Goal: Task Accomplishment & Management: Manage account settings

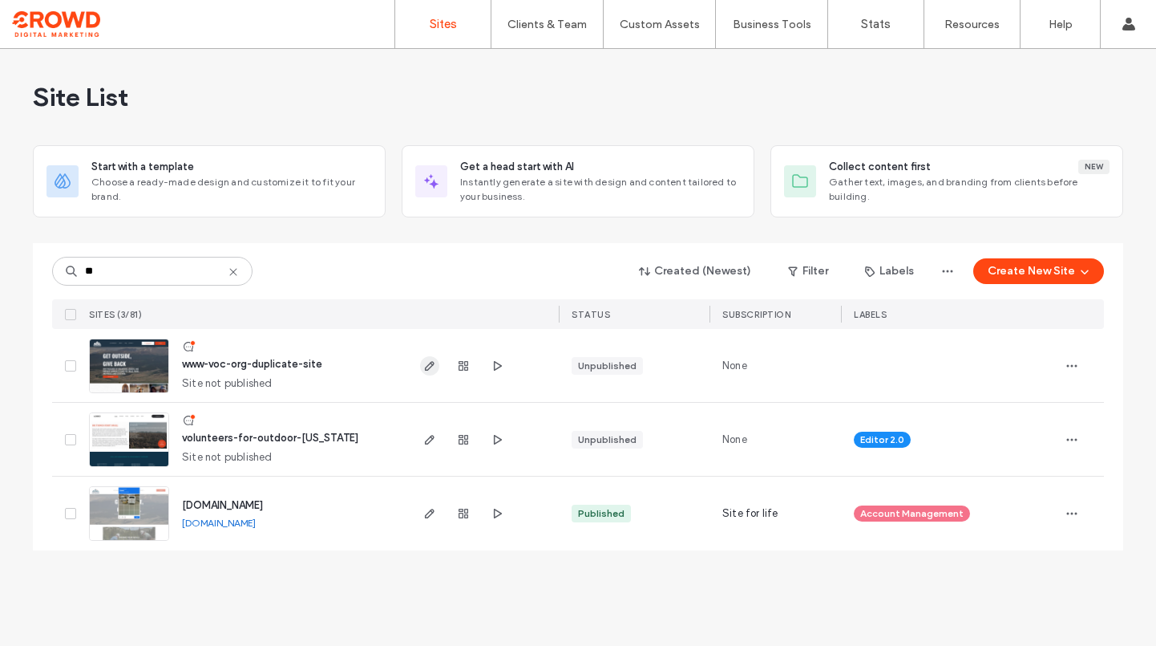
type input "**"
click at [421, 364] on span "button" at bounding box center [429, 365] width 19 height 19
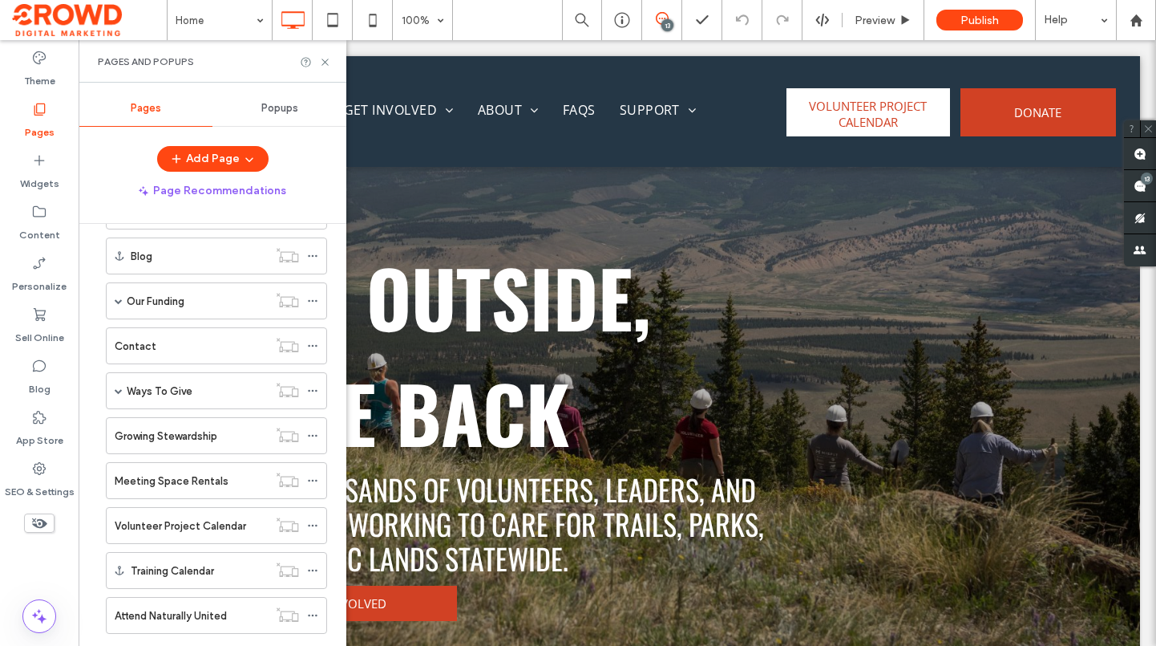
scroll to position [241, 0]
click at [166, 374] on div "Ways To Give" at bounding box center [197, 387] width 141 height 35
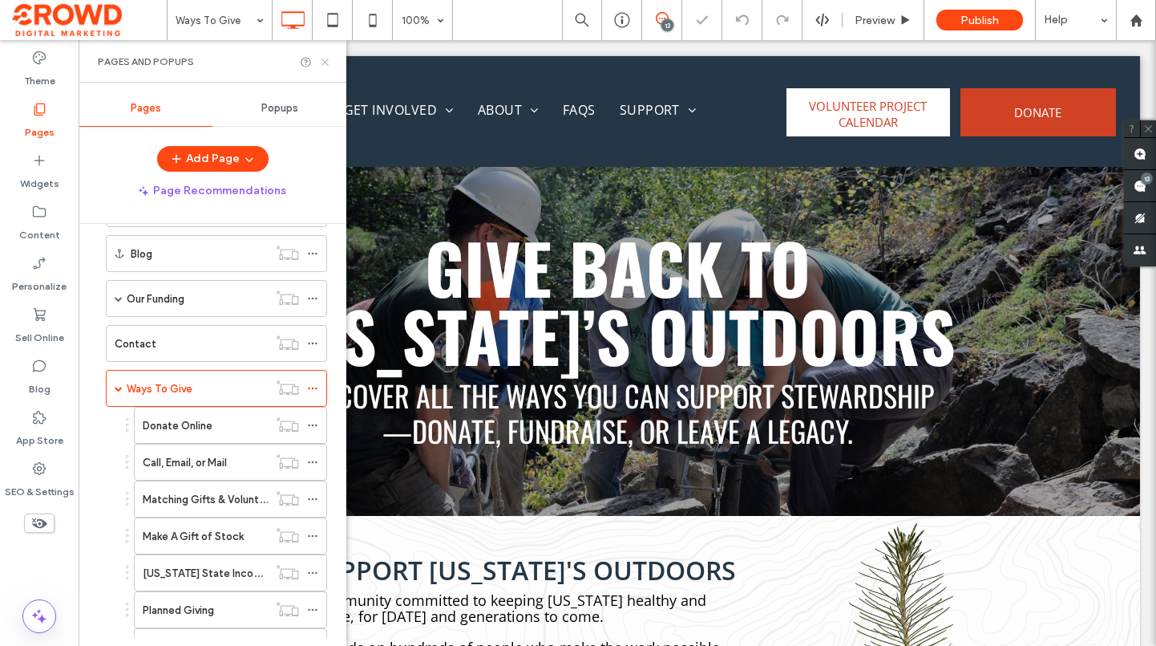
click at [325, 59] on icon at bounding box center [325, 62] width 12 height 12
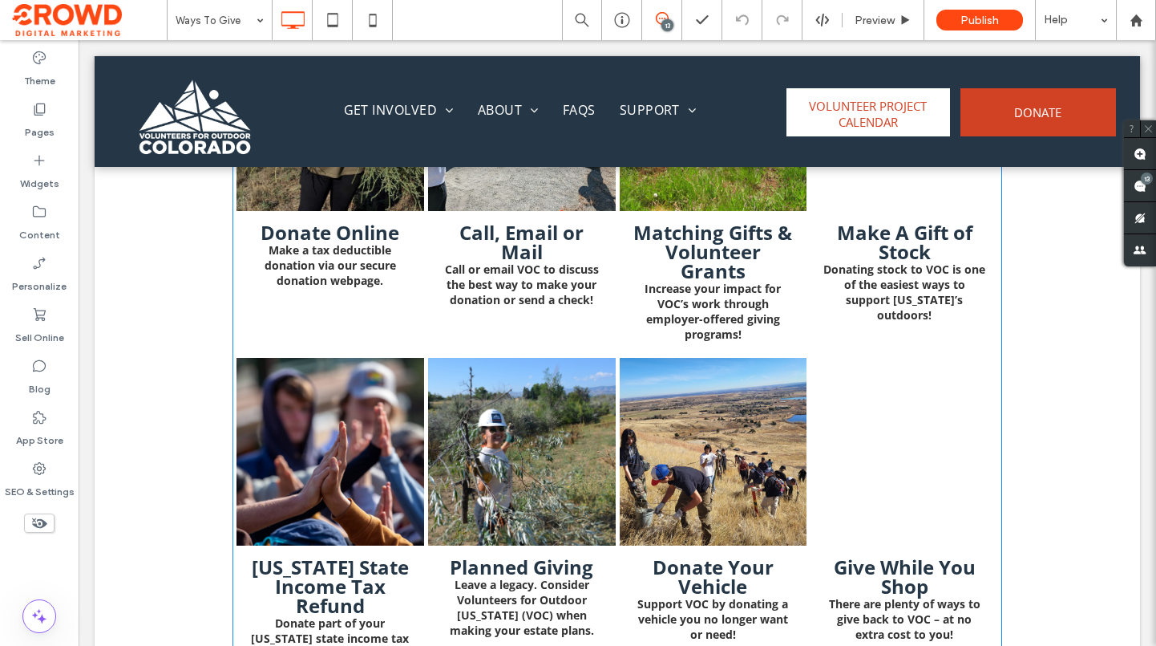
scroll to position [1604, 0]
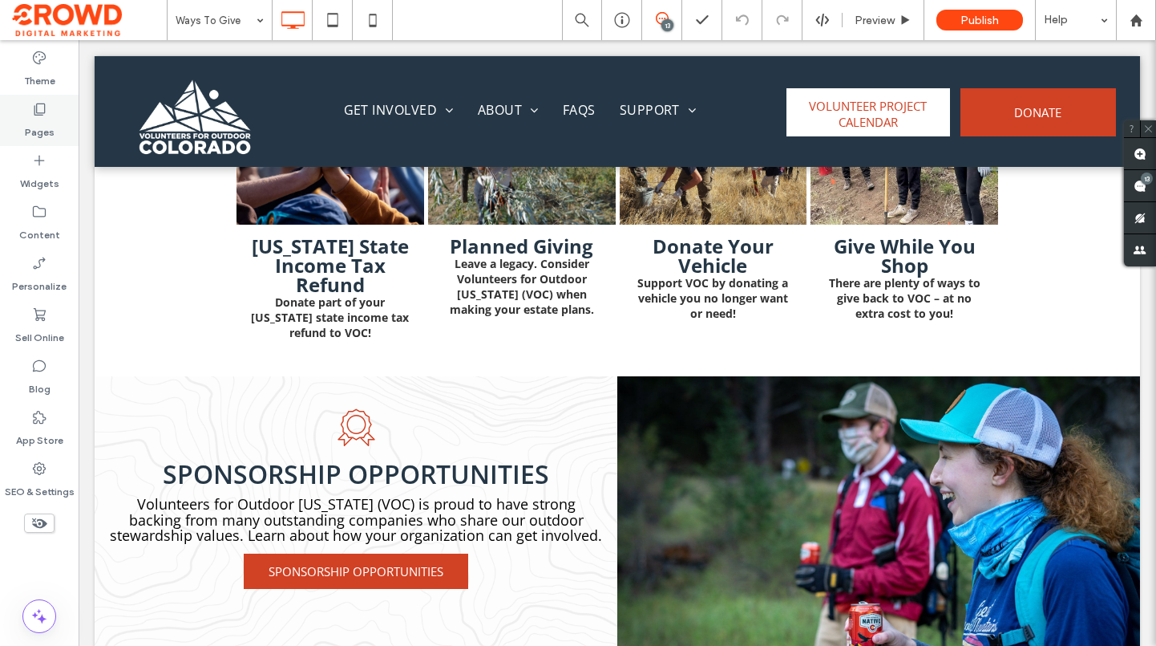
click at [42, 117] on label "Pages" at bounding box center [40, 128] width 30 height 22
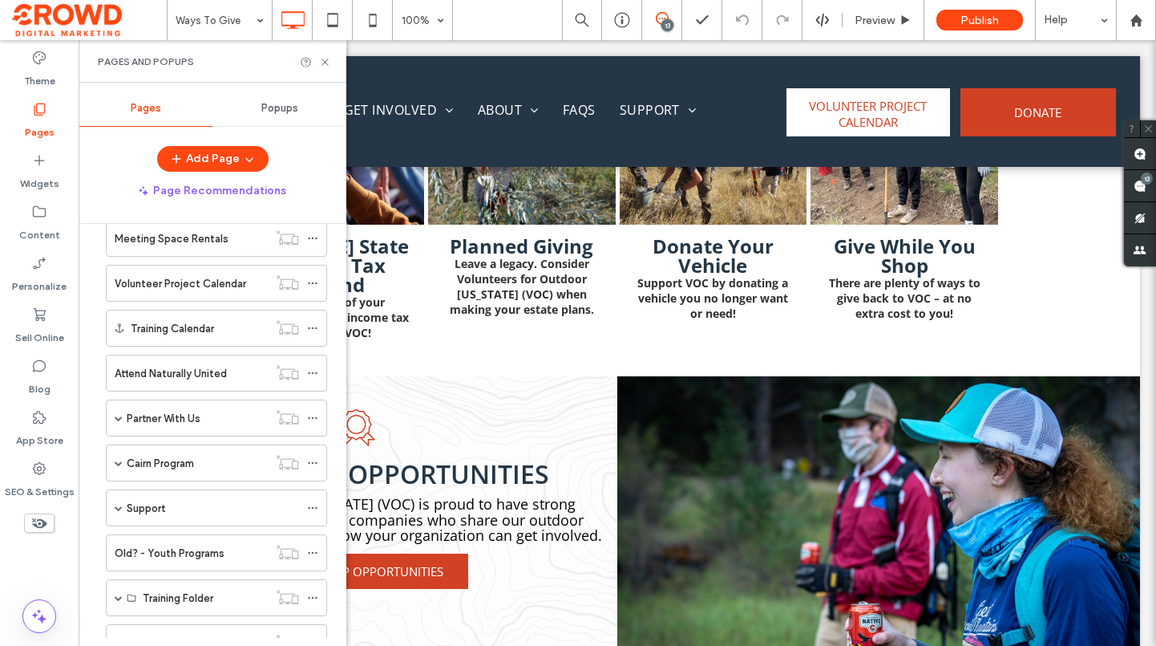
scroll to position [802, 0]
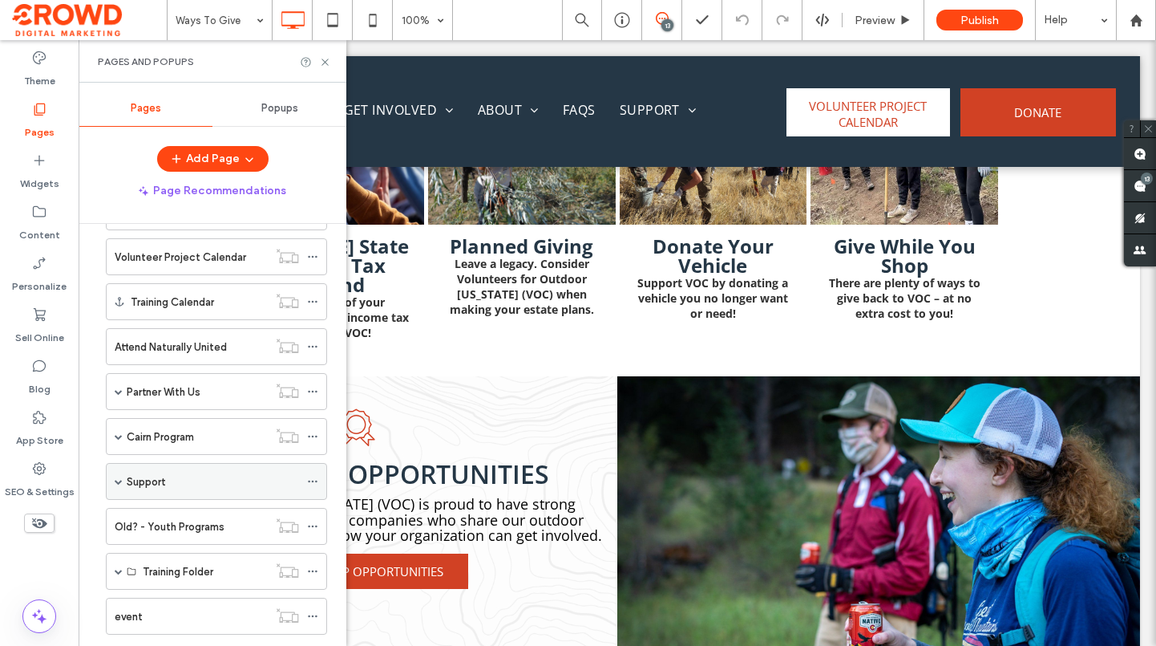
click at [169, 482] on div "Support" at bounding box center [213, 481] width 172 height 17
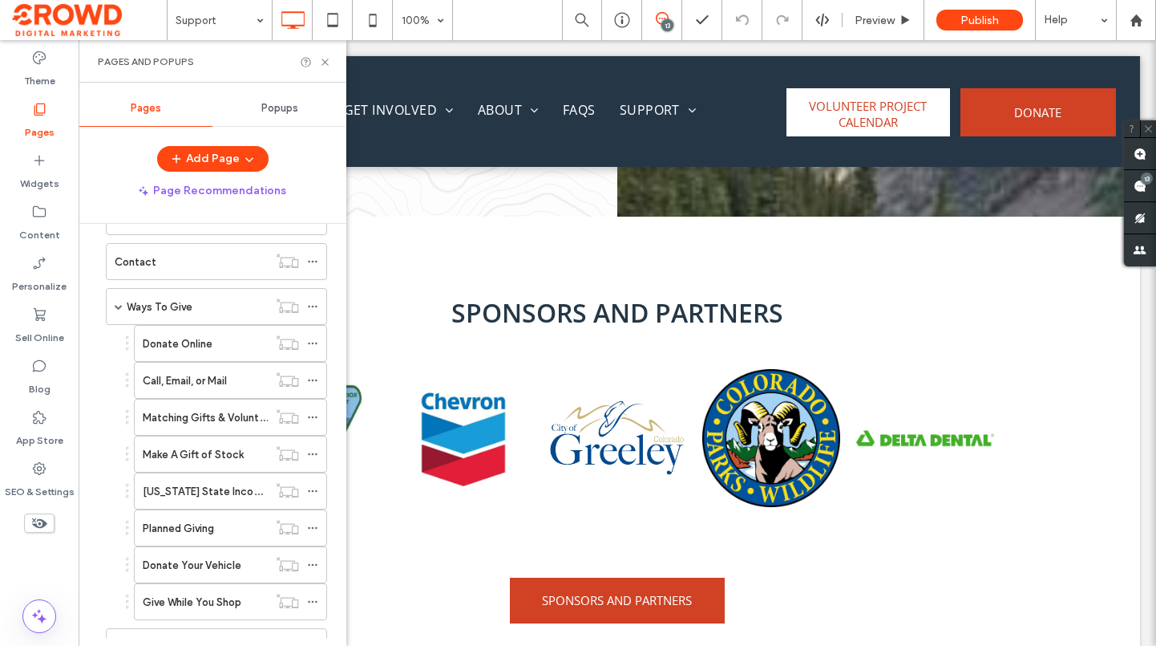
scroll to position [321, 0]
click at [188, 313] on label "Ways To Give" at bounding box center [160, 308] width 66 height 28
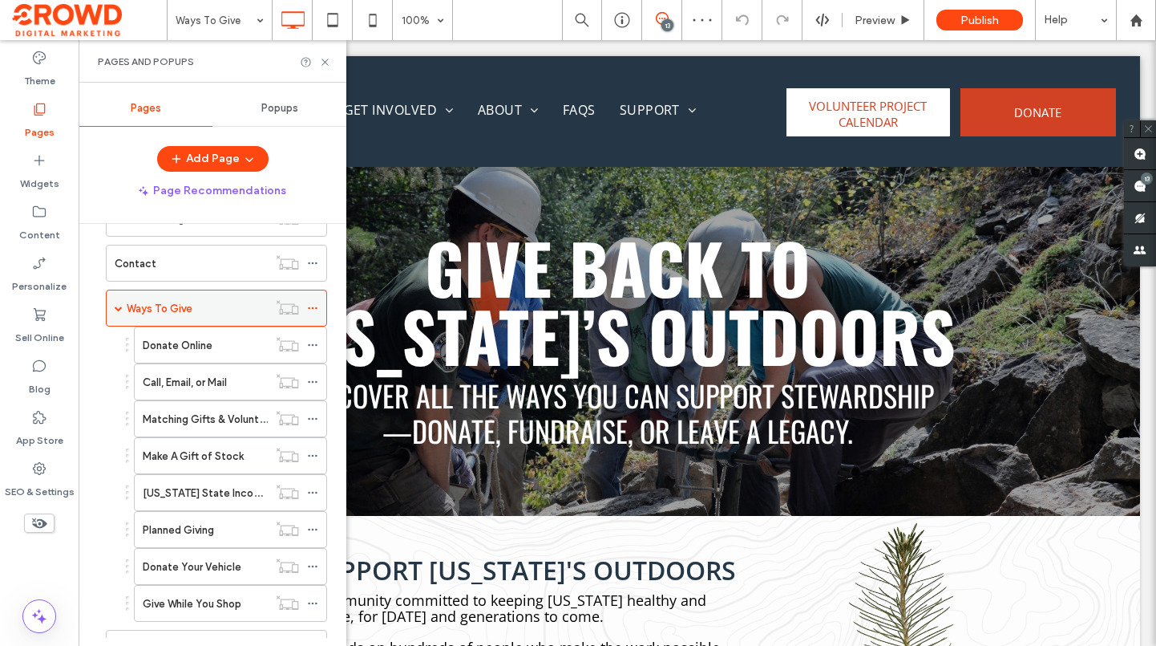
click at [115, 308] on span at bounding box center [119, 308] width 8 height 8
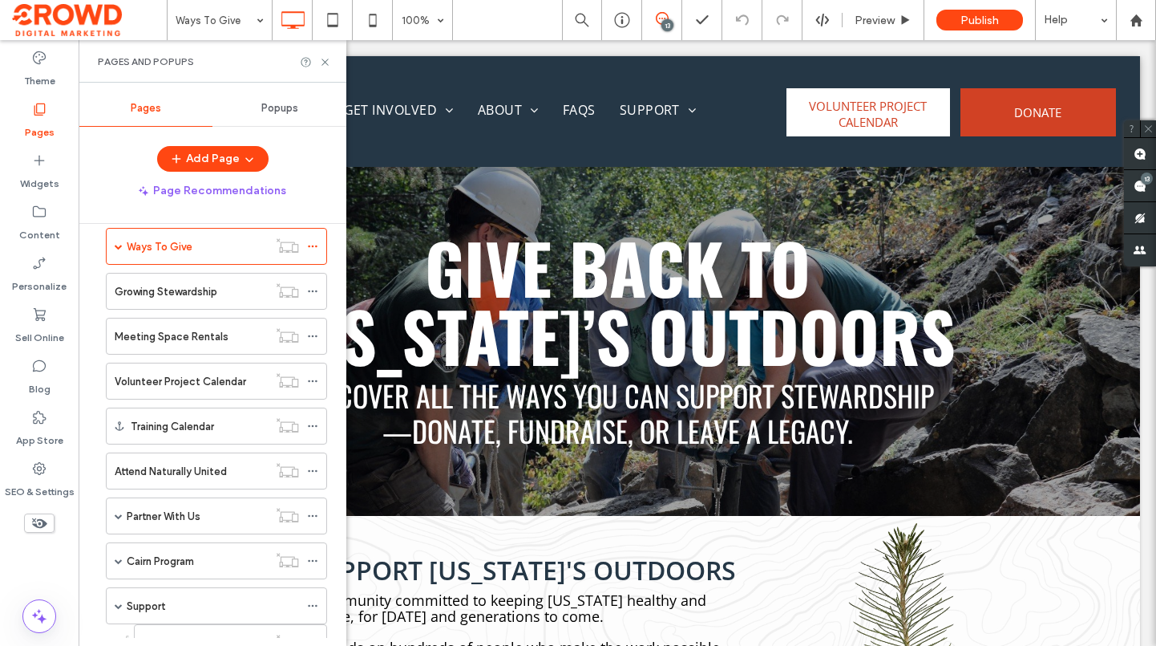
scroll to position [561, 0]
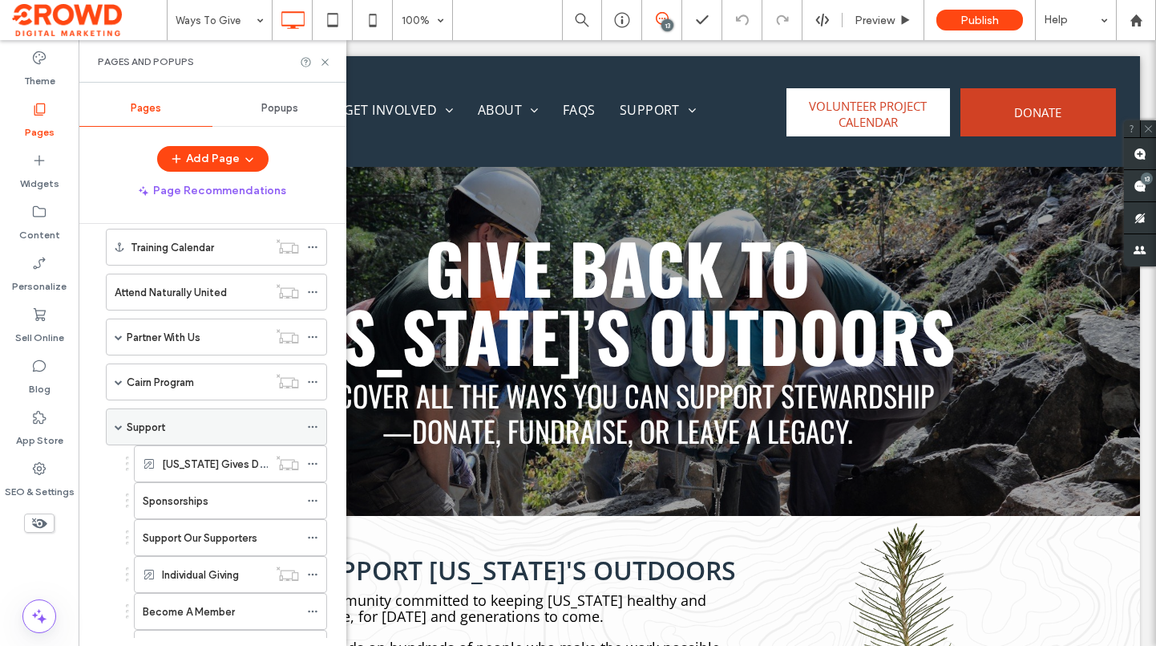
click at [311, 429] on icon at bounding box center [312, 426] width 11 height 11
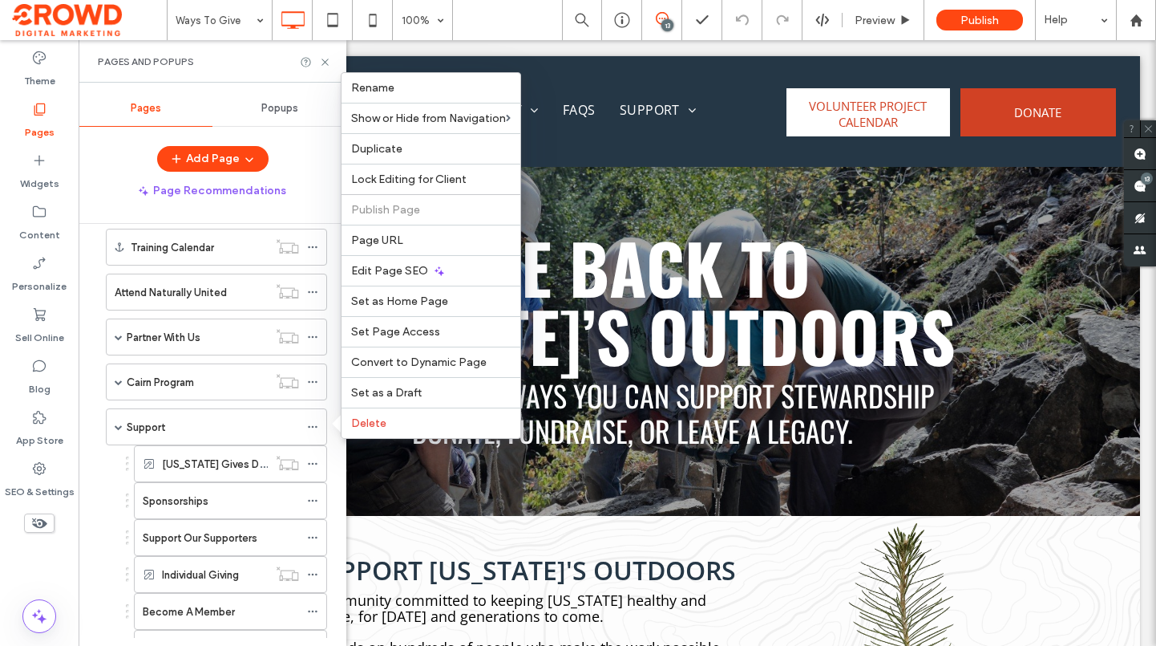
click at [99, 489] on div "Colorado Gives Day Sponsorships Support Our Supporters Individual Giving Become…" at bounding box center [212, 592] width 229 height 295
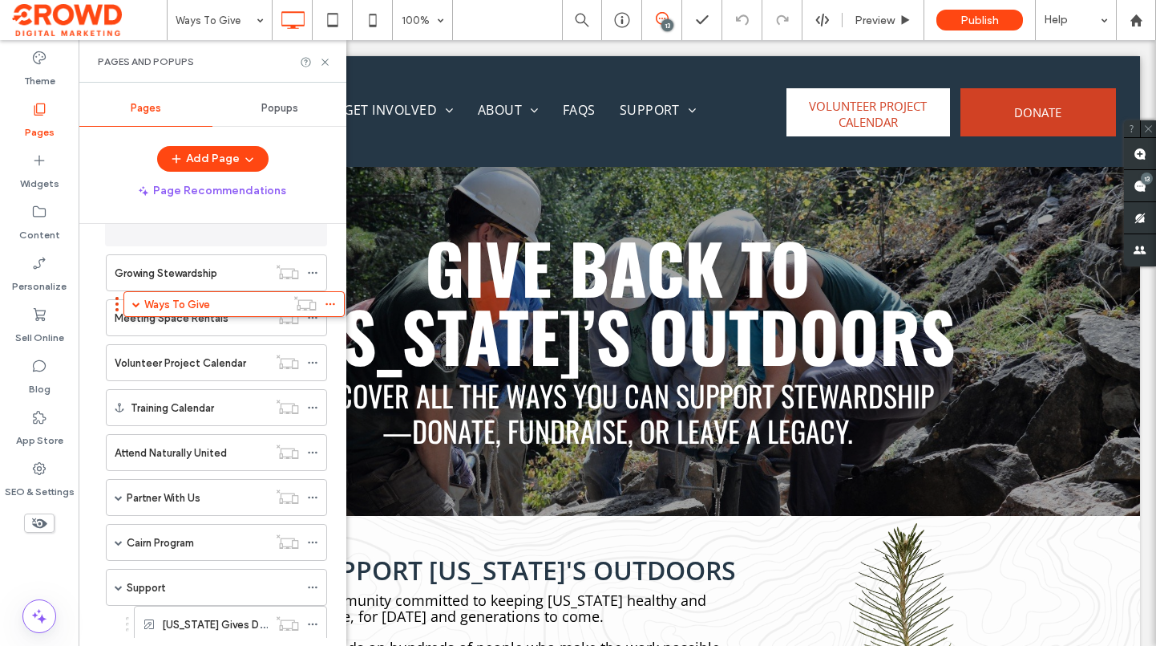
scroll to position [385, 0]
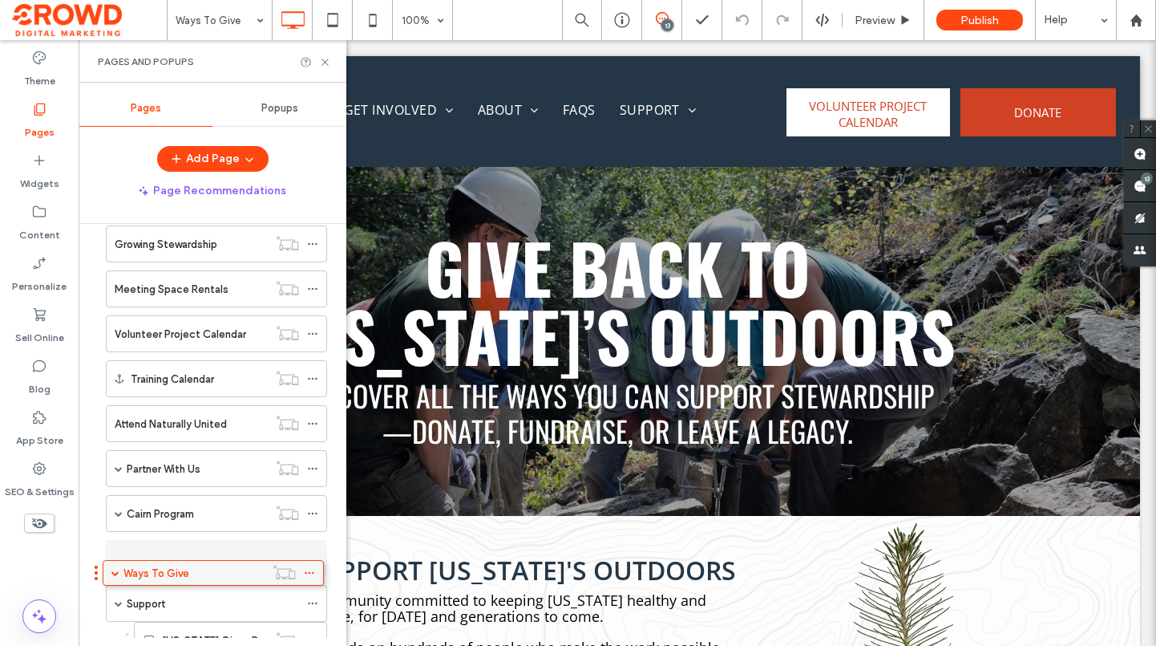
drag, startPoint x: 204, startPoint y: 233, endPoint x: 201, endPoint y: 583, distance: 350.4
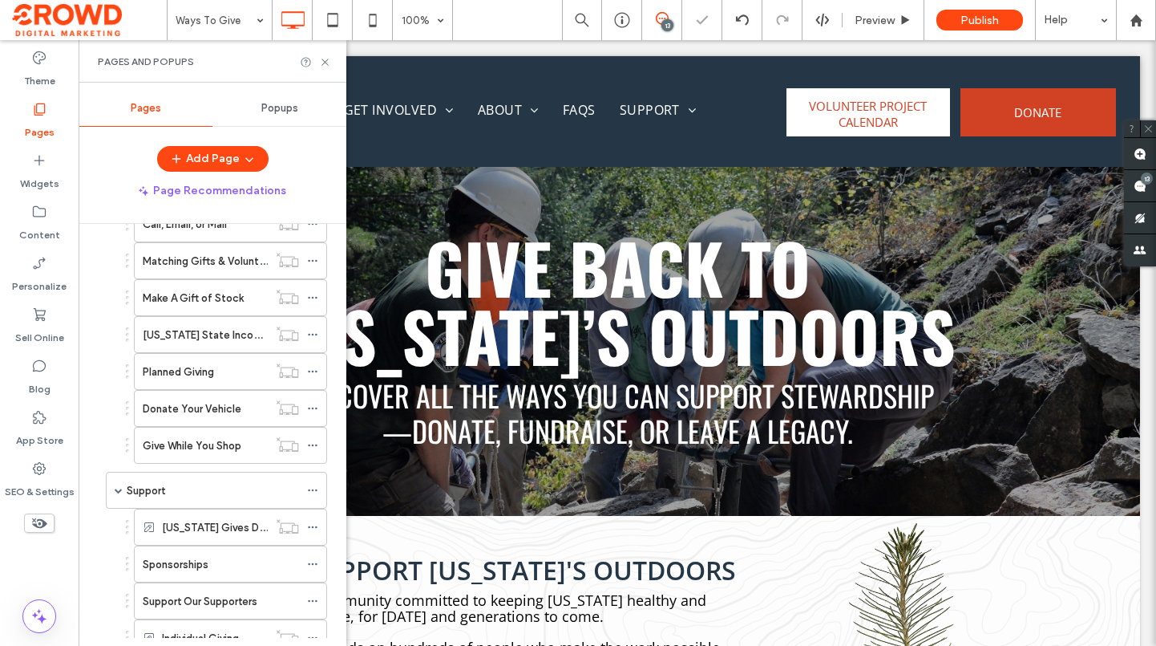
scroll to position [831, 0]
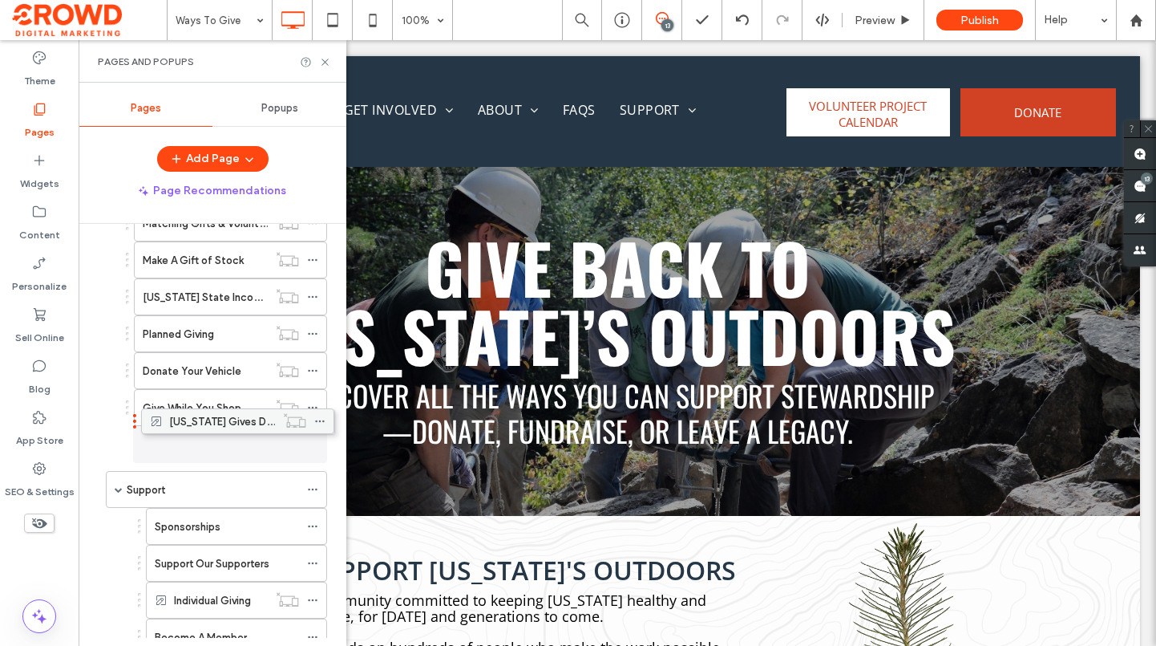
drag, startPoint x: 220, startPoint y: 492, endPoint x: 227, endPoint y: 421, distance: 70.9
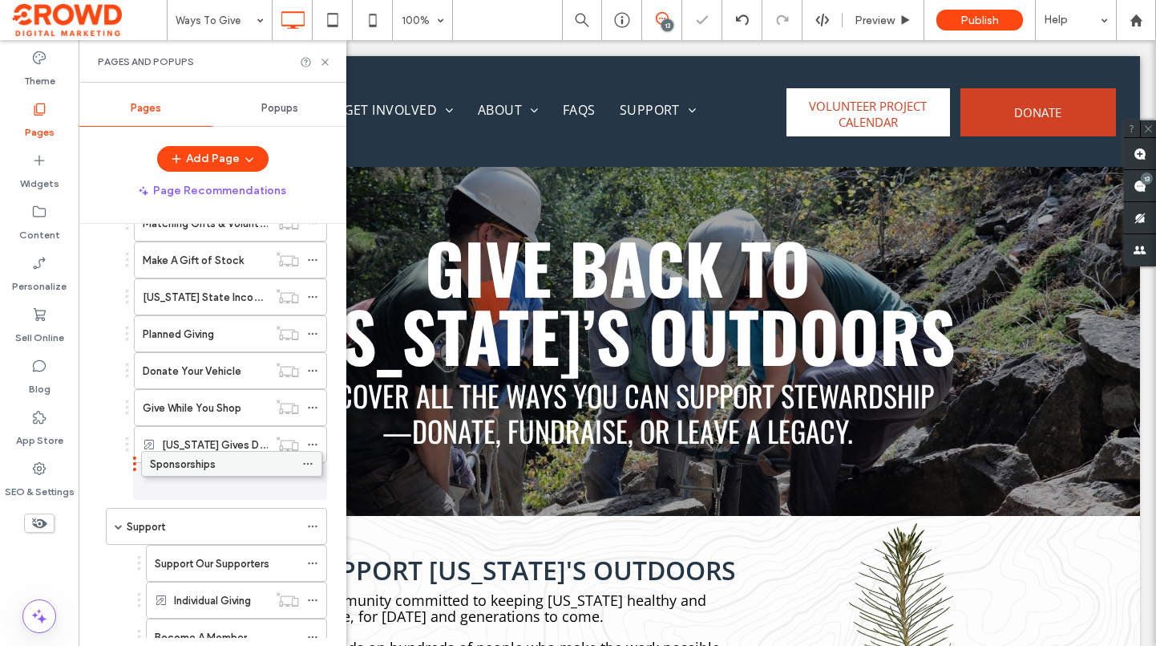
drag, startPoint x: 233, startPoint y: 522, endPoint x: 228, endPoint y: 456, distance: 65.9
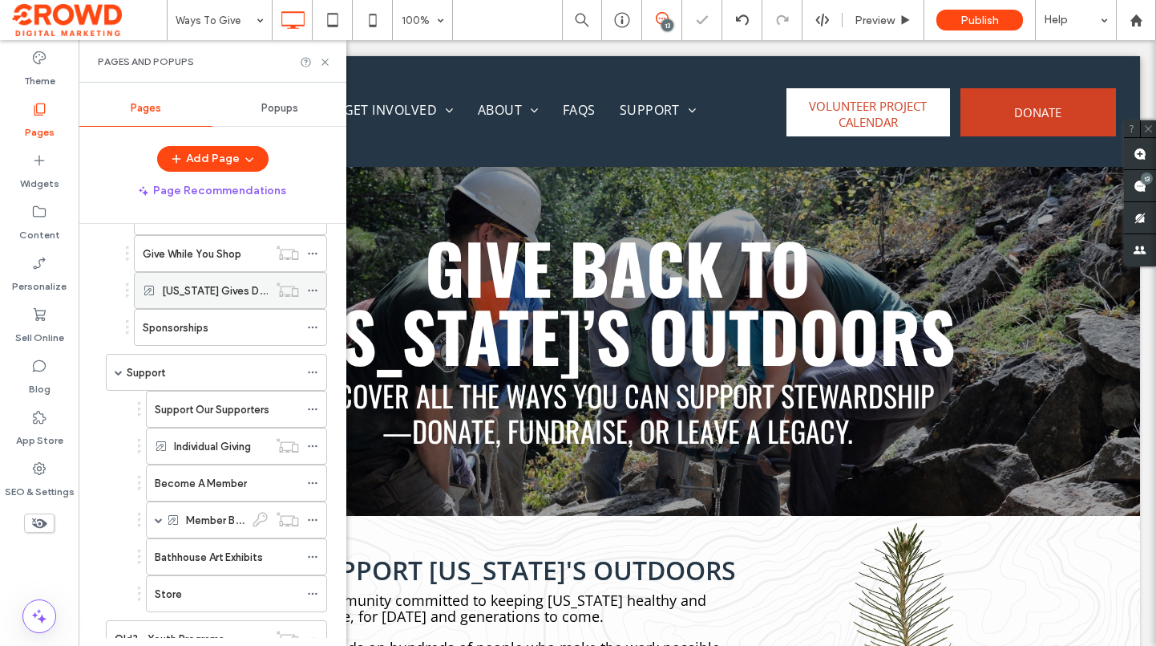
scroll to position [991, 0]
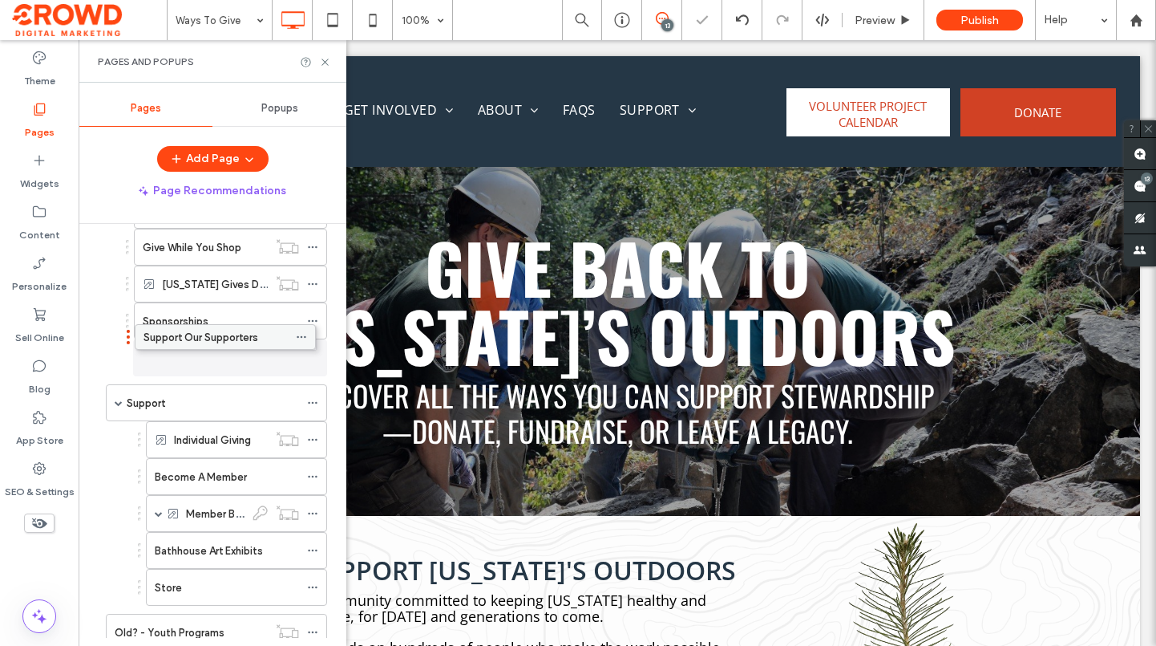
drag, startPoint x: 228, startPoint y: 406, endPoint x: 217, endPoint y: 336, distance: 70.7
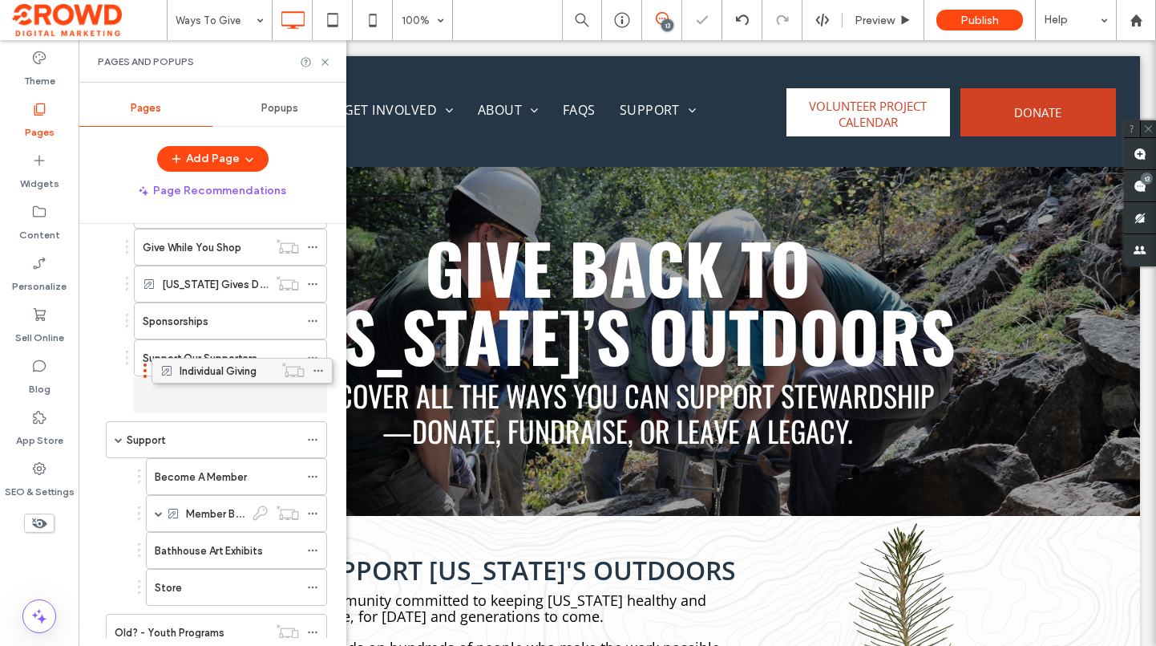
drag, startPoint x: 226, startPoint y: 447, endPoint x: 232, endPoint y: 375, distance: 71.6
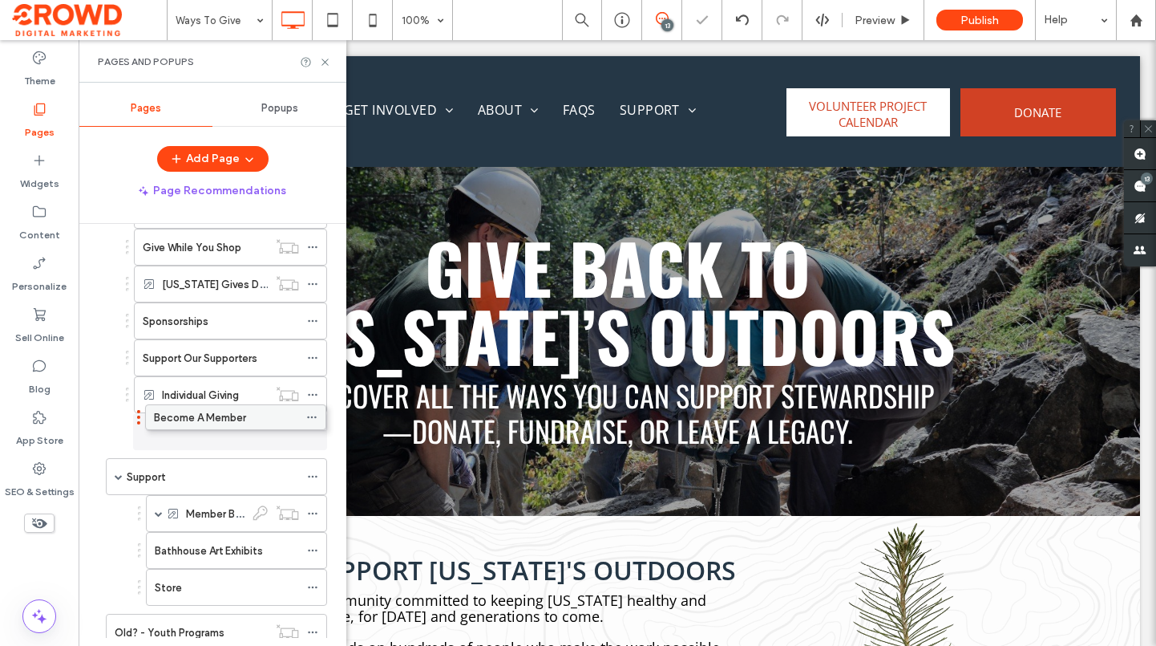
drag, startPoint x: 222, startPoint y: 470, endPoint x: 221, endPoint y: 408, distance: 61.7
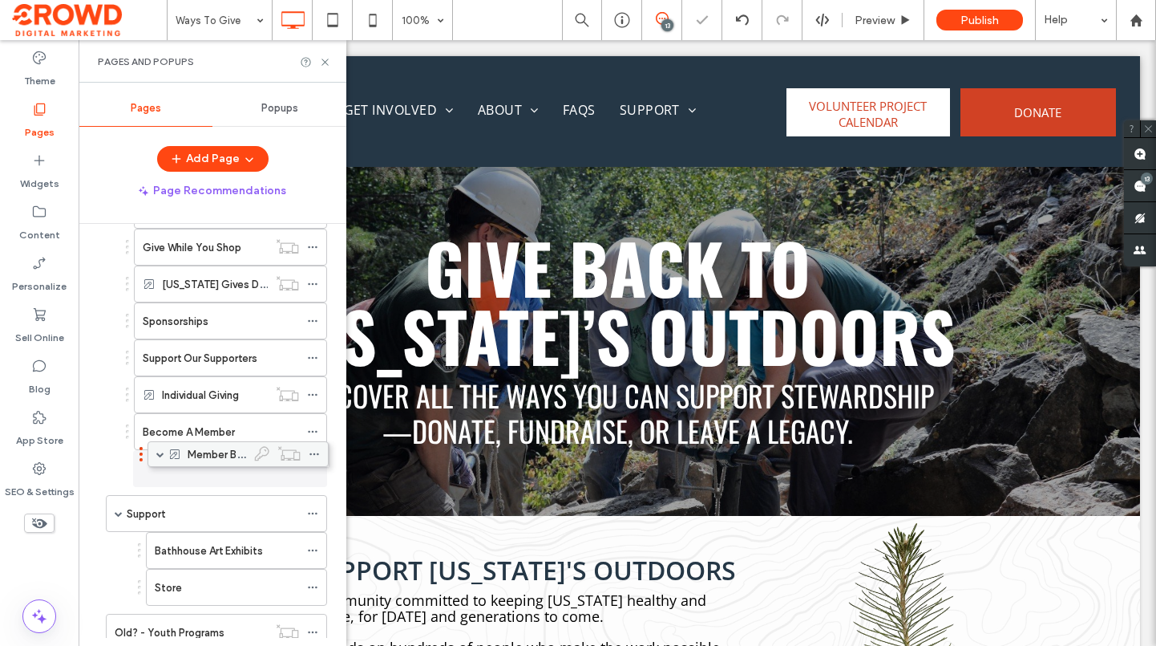
drag, startPoint x: 209, startPoint y: 507, endPoint x: 211, endPoint y: 445, distance: 61.8
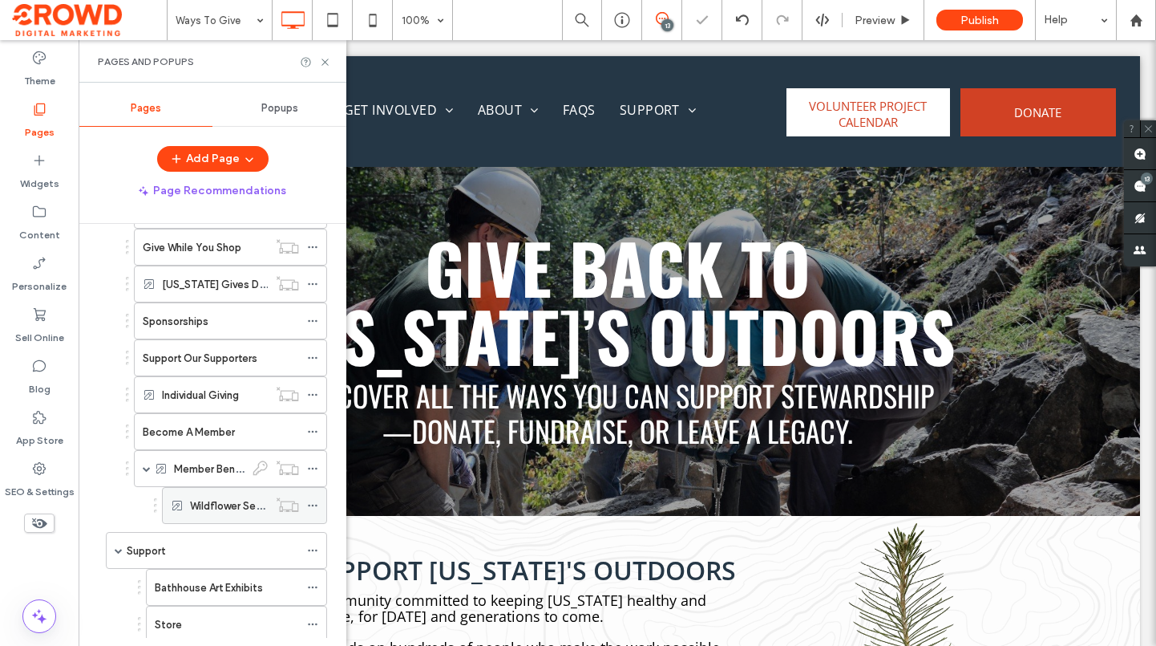
scroll to position [1071, 0]
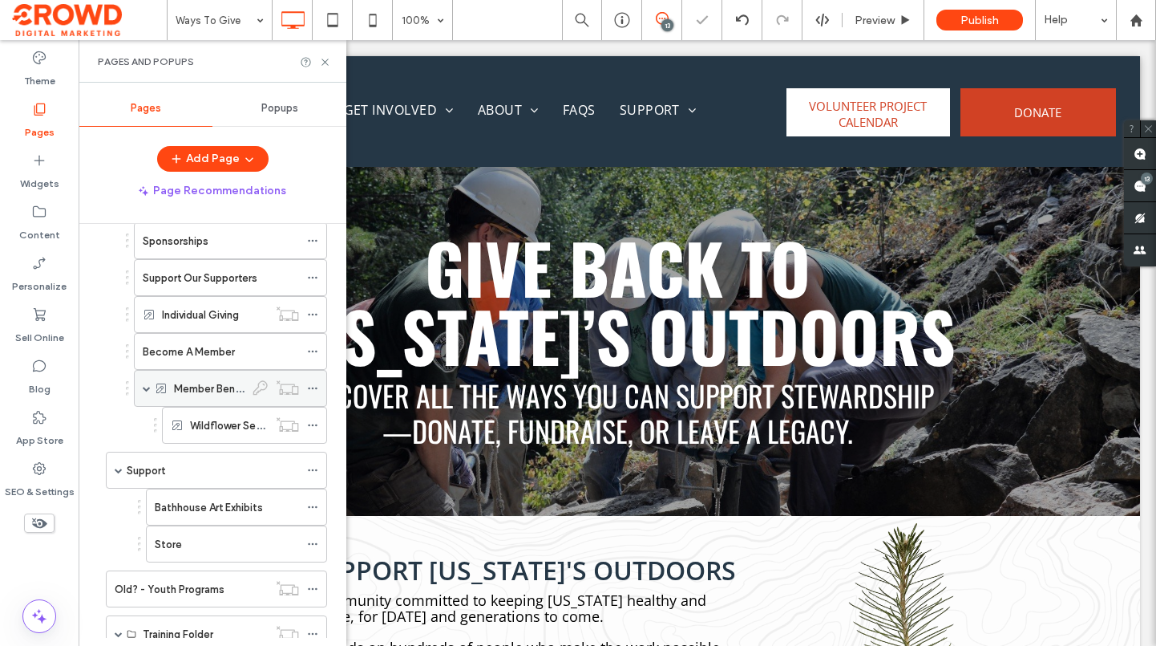
click at [144, 388] on span at bounding box center [147, 388] width 8 height 8
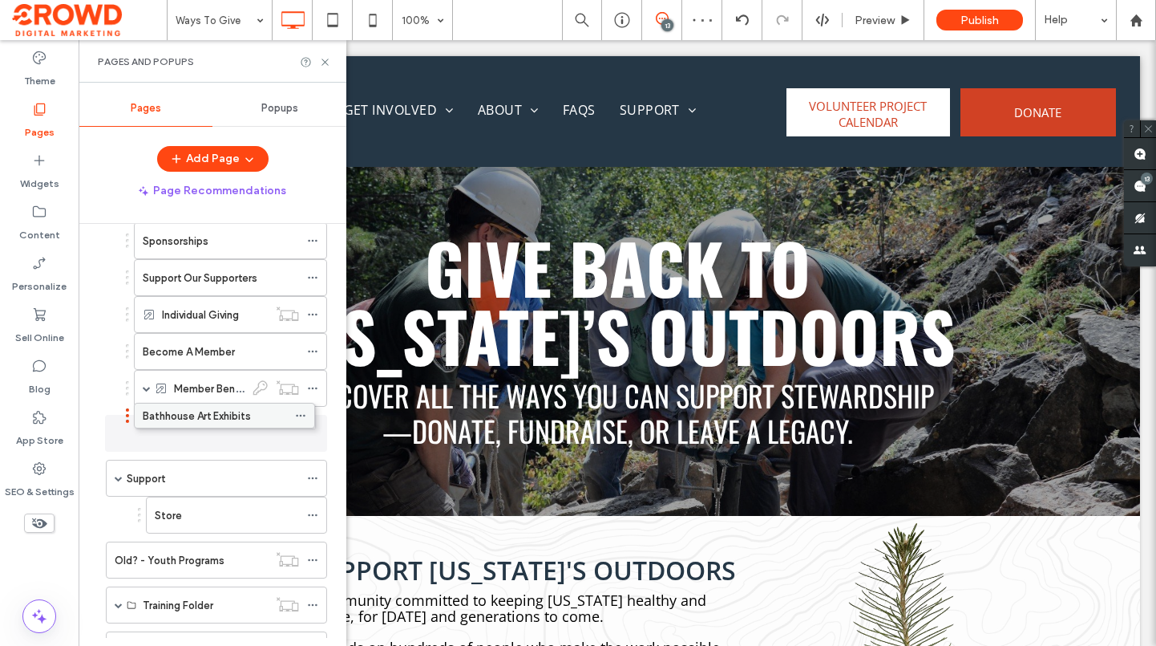
drag, startPoint x: 204, startPoint y: 473, endPoint x: 192, endPoint y: 415, distance: 59.0
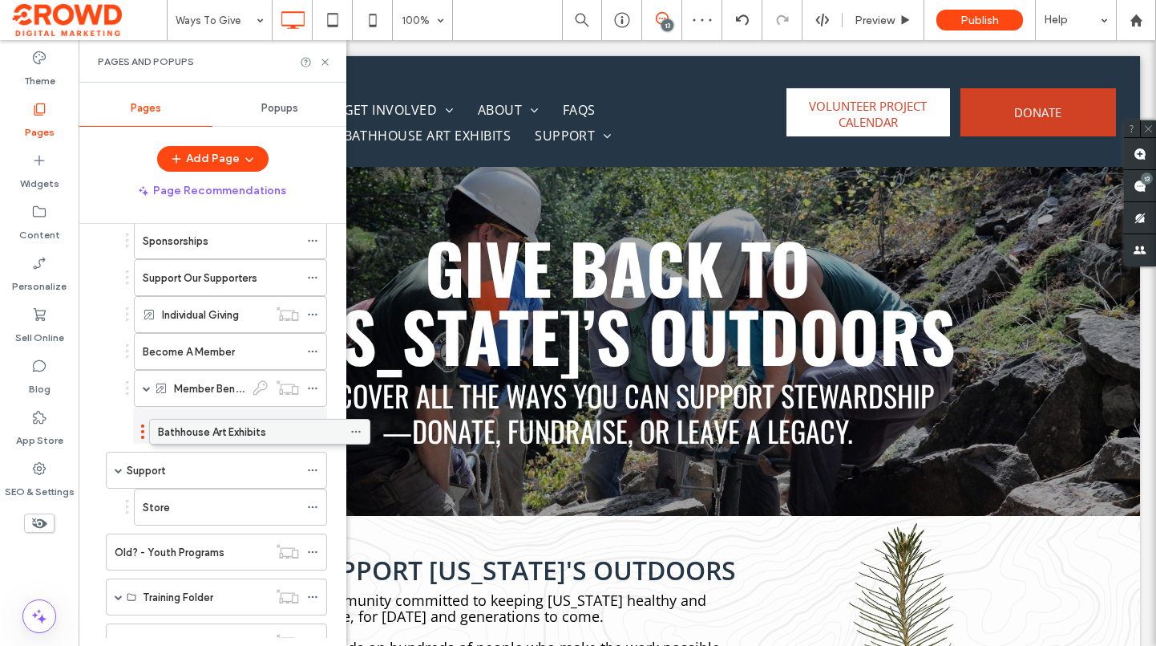
drag, startPoint x: 174, startPoint y: 431, endPoint x: 219, endPoint y: 435, distance: 45.1
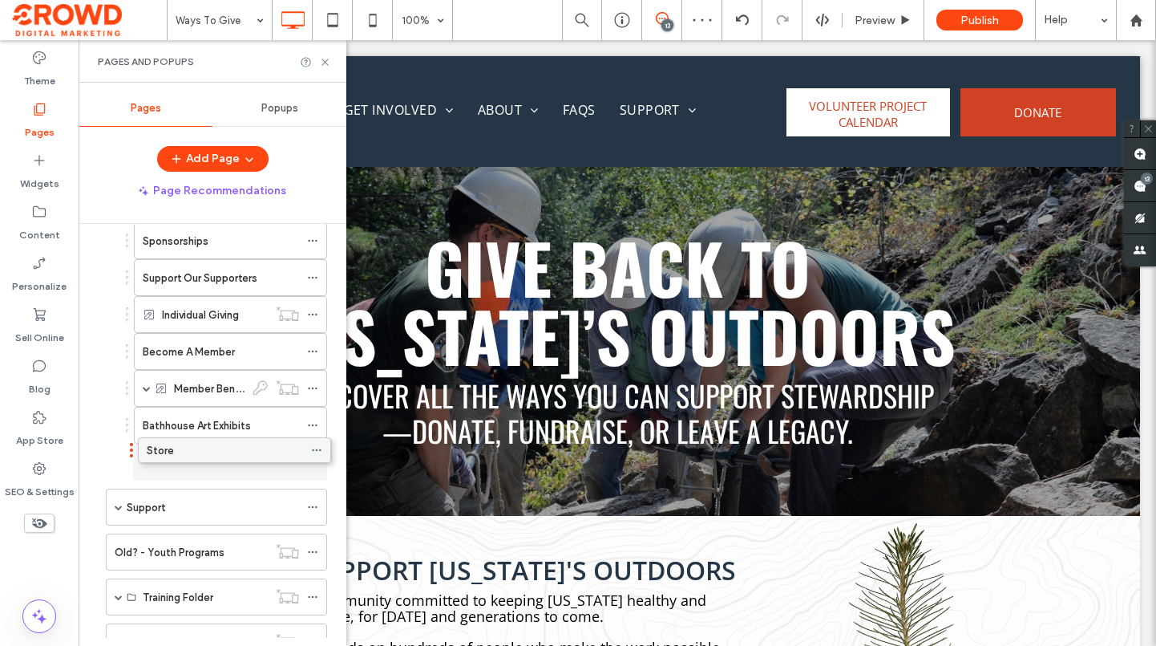
drag, startPoint x: 200, startPoint y: 512, endPoint x: 204, endPoint y: 453, distance: 59.5
click at [315, 507] on icon at bounding box center [312, 506] width 11 height 11
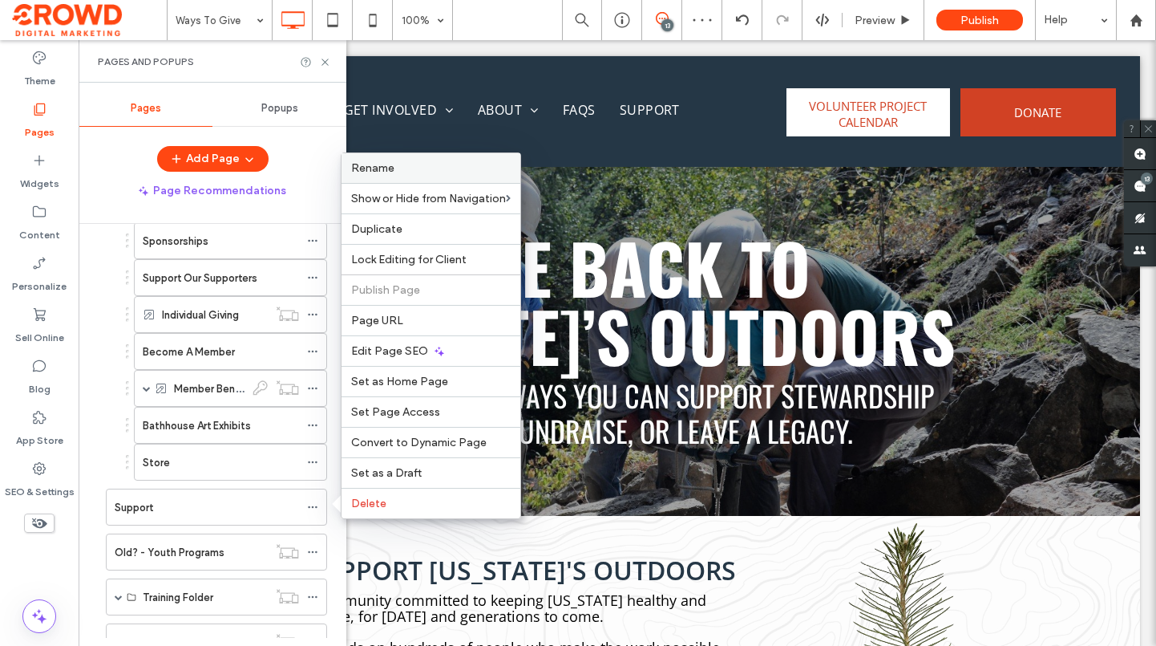
click at [414, 166] on label "Rename" at bounding box center [431, 168] width 160 height 14
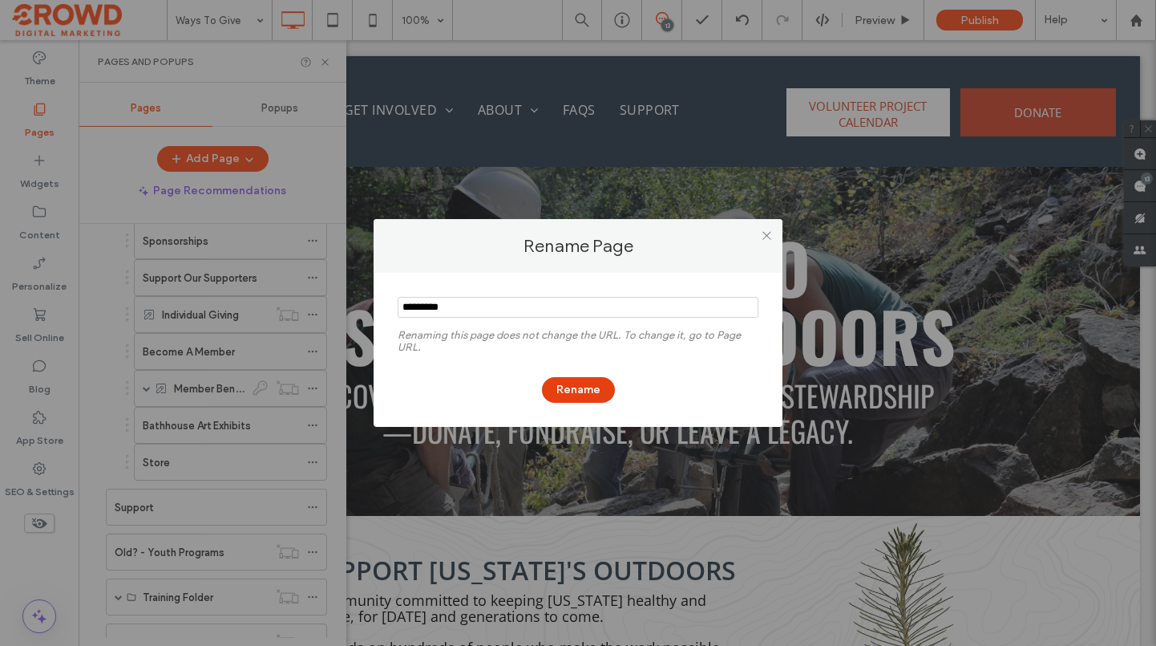
type input "*********"
click at [597, 386] on button "Rename" at bounding box center [578, 390] width 73 height 26
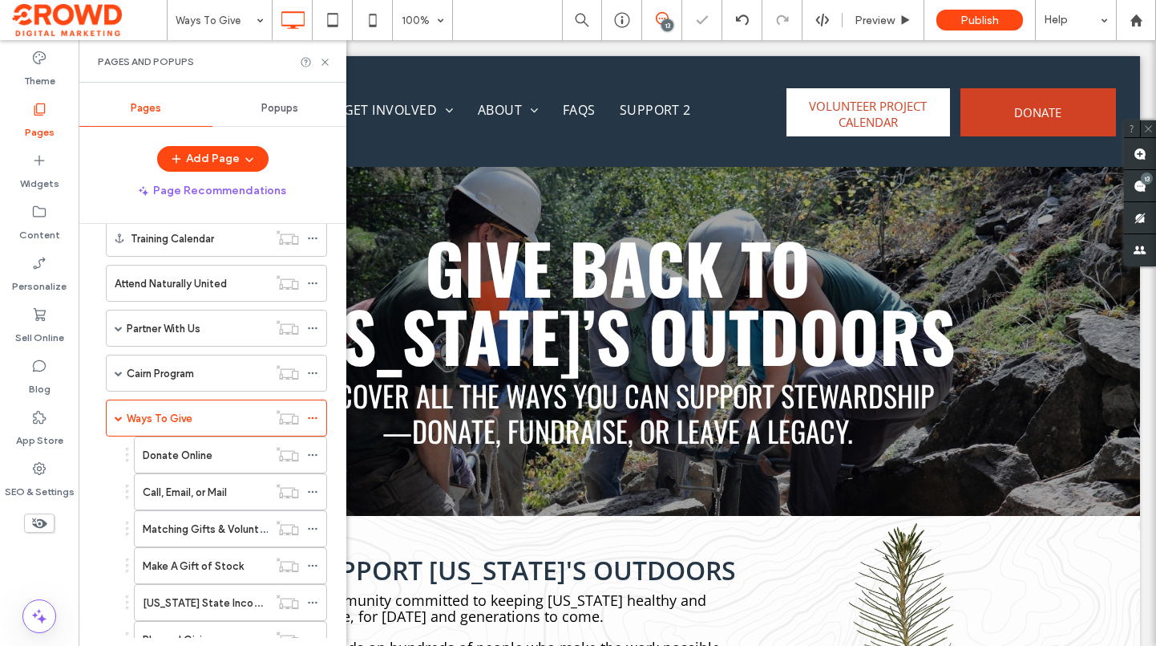
scroll to position [510, 0]
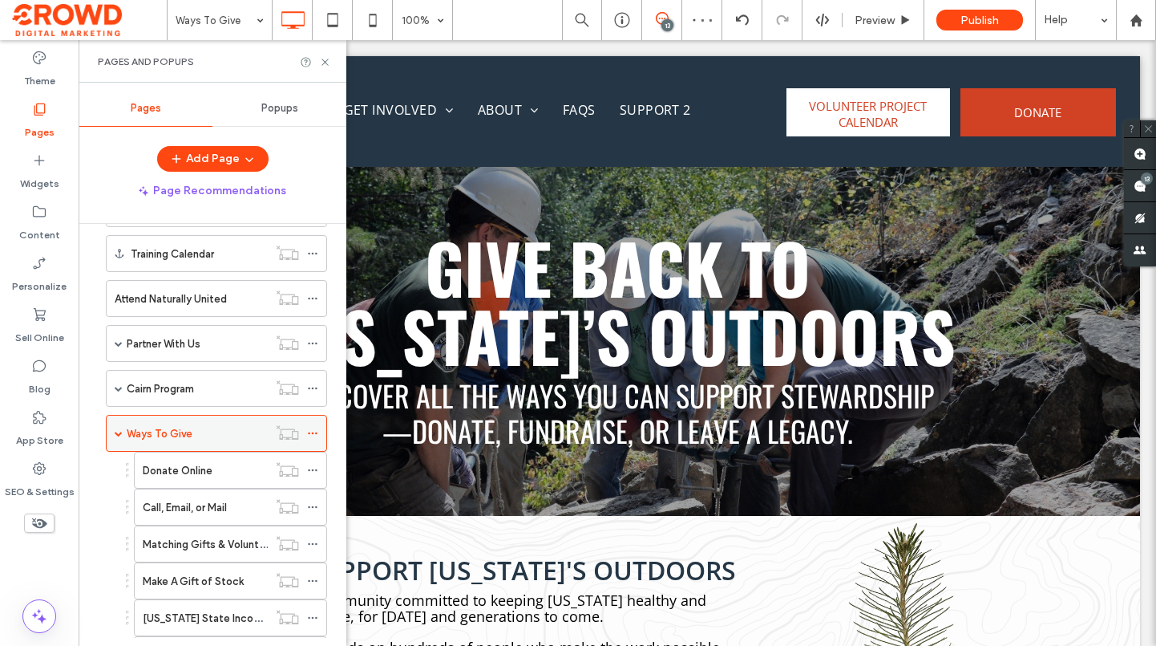
click at [312, 429] on icon at bounding box center [312, 432] width 11 height 11
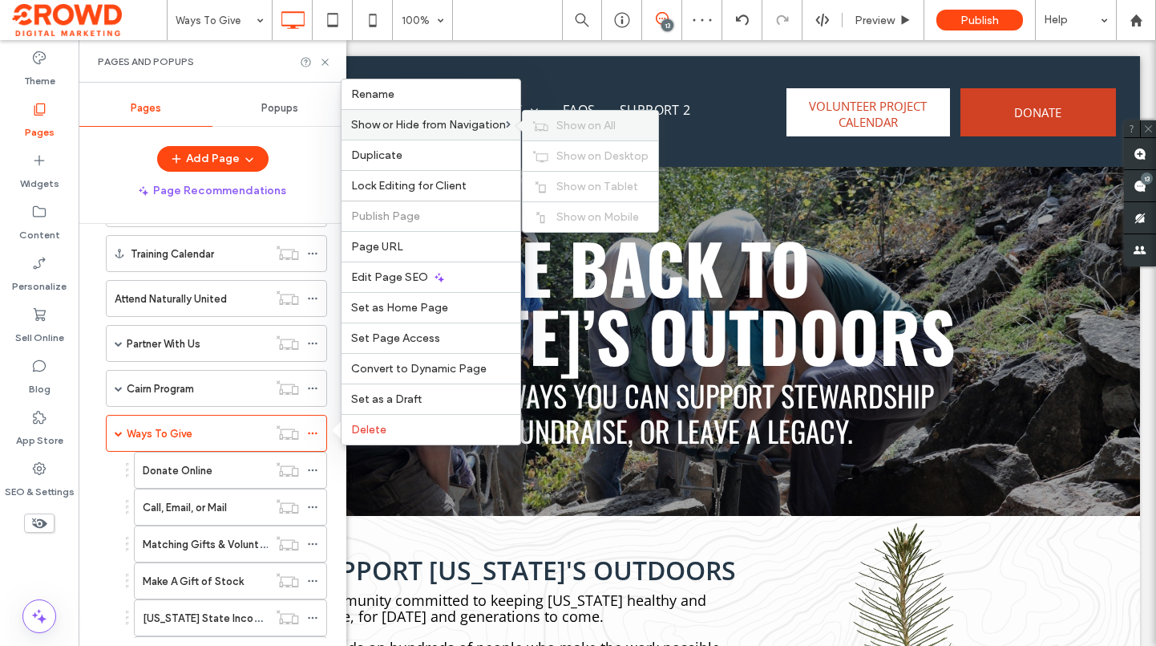
click at [565, 130] on span "Show on All" at bounding box center [586, 126] width 59 height 14
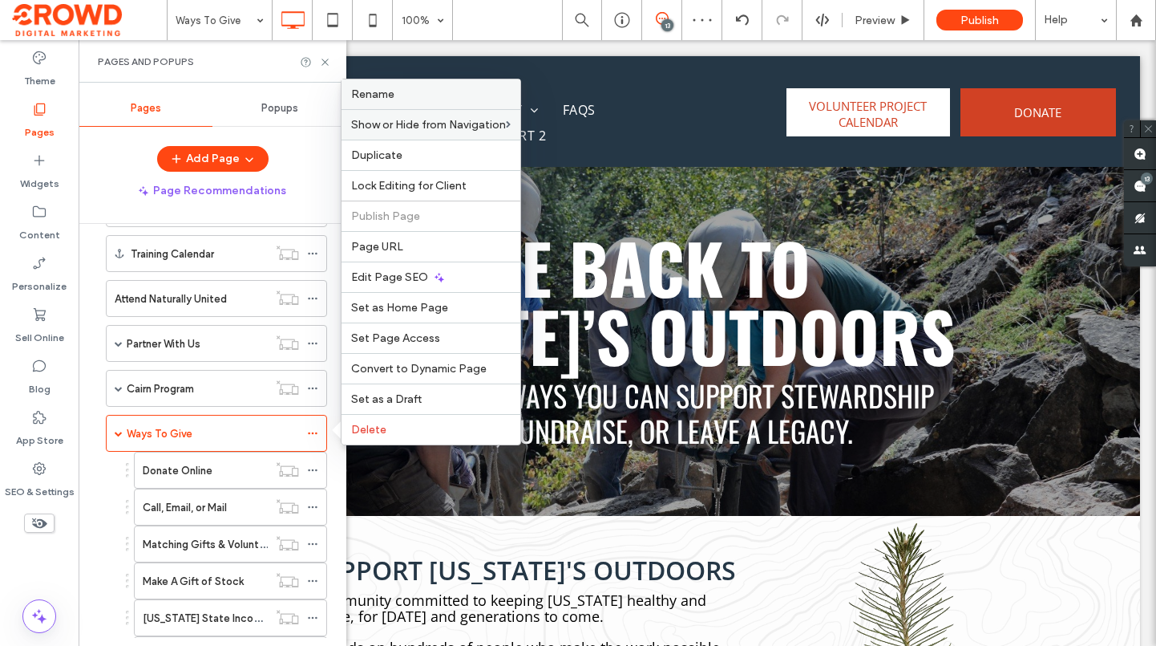
click at [410, 101] on div "Rename" at bounding box center [431, 94] width 179 height 30
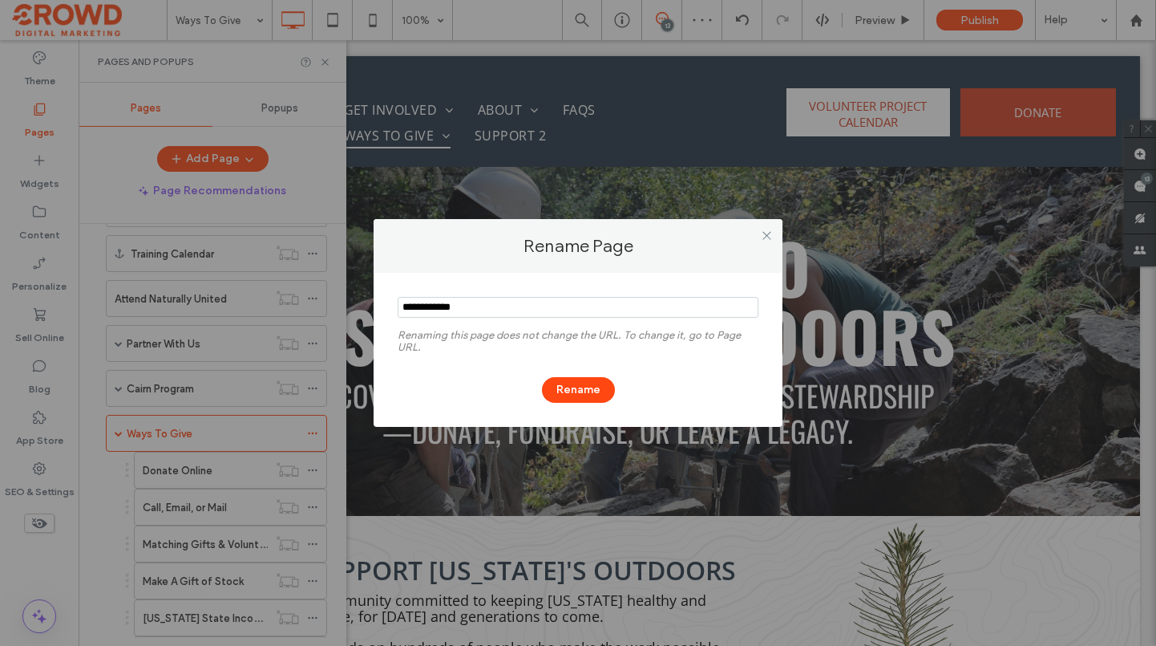
click at [492, 307] on input "notEmpty" at bounding box center [578, 307] width 361 height 21
type input "*******"
click at [577, 389] on button "Rename" at bounding box center [578, 390] width 73 height 26
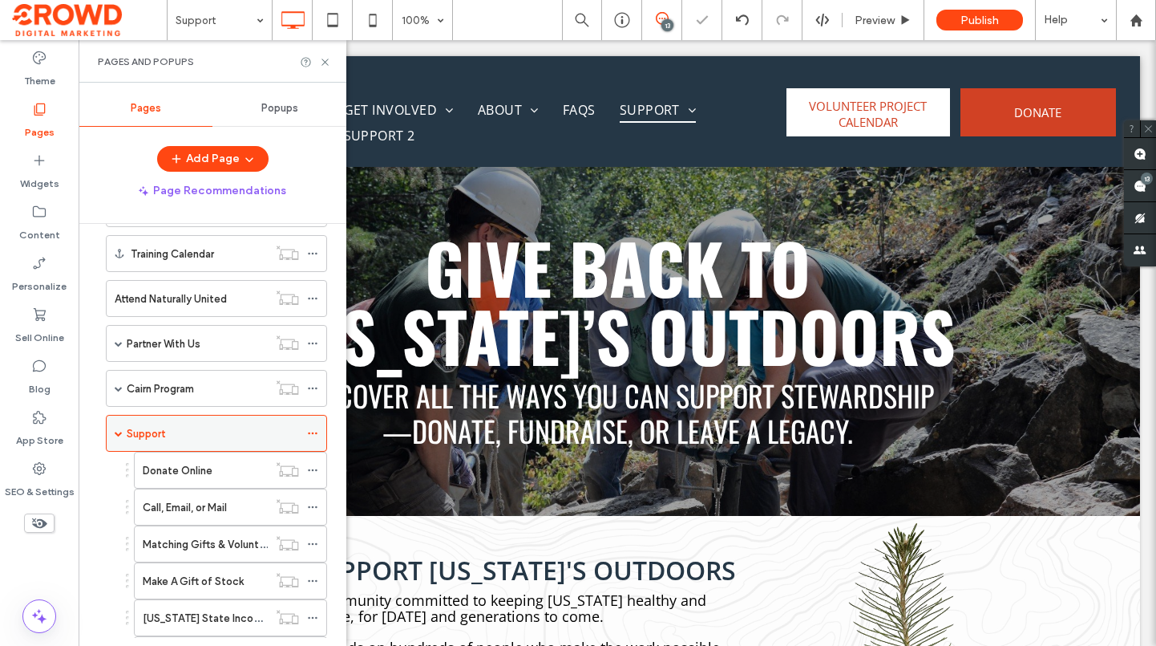
click at [116, 433] on span at bounding box center [119, 433] width 8 height 8
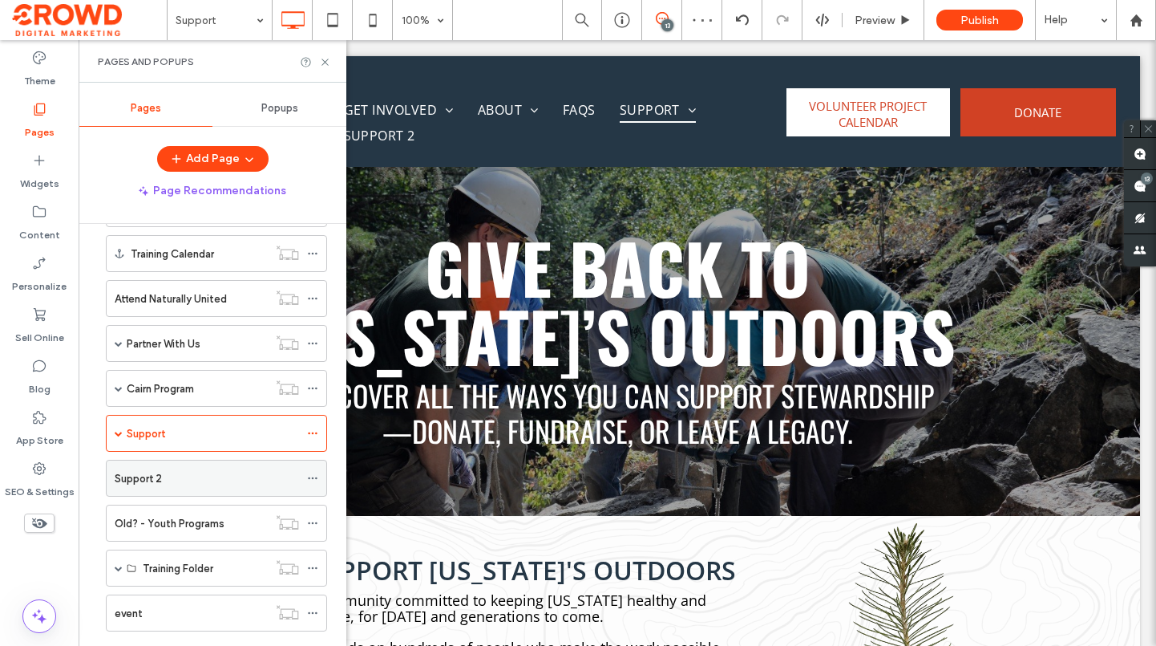
click at [314, 478] on icon at bounding box center [312, 477] width 11 height 11
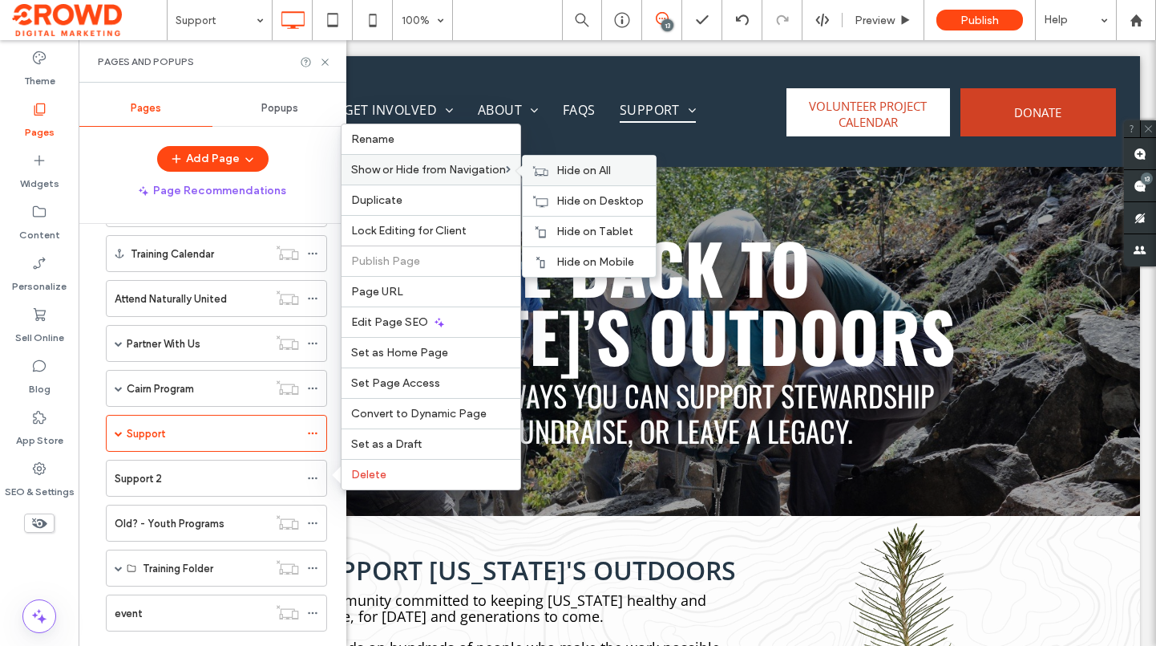
click at [587, 175] on span "Hide on All" at bounding box center [584, 171] width 55 height 14
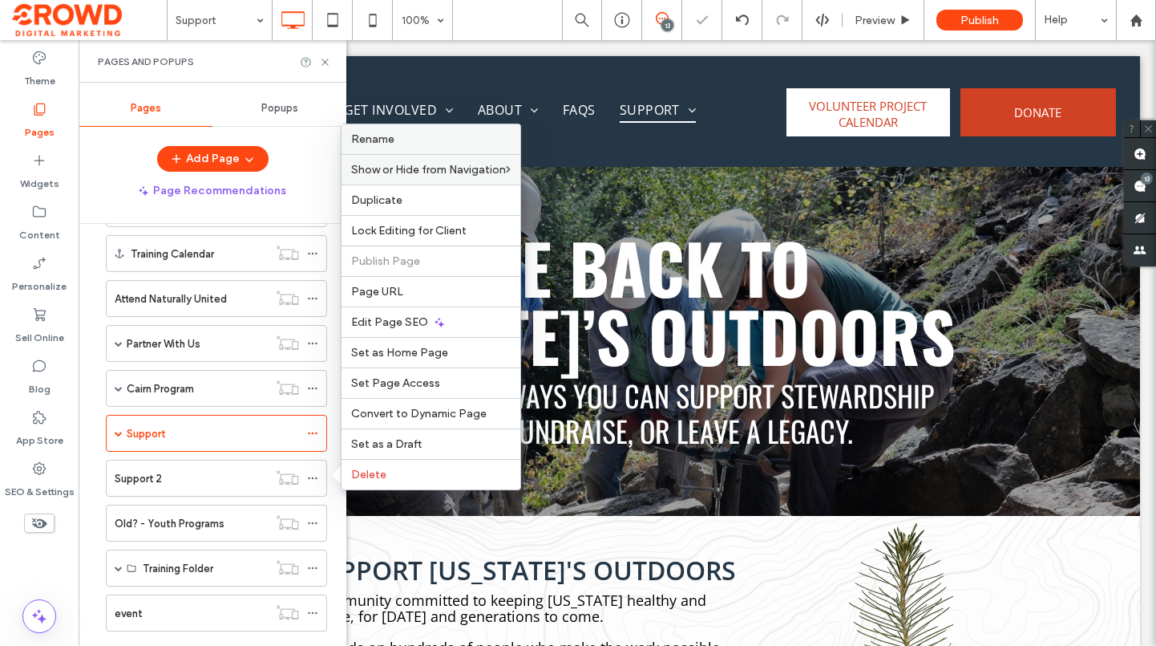
click at [386, 135] on span "Rename" at bounding box center [372, 139] width 43 height 14
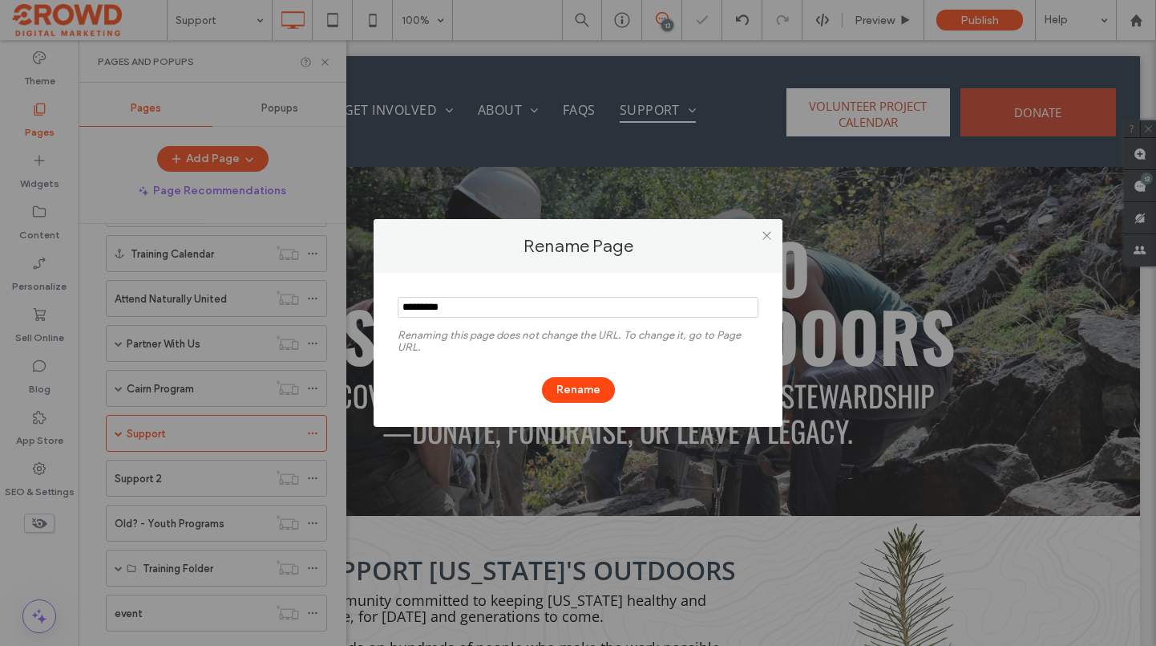
click at [449, 316] on input "notEmpty" at bounding box center [578, 307] width 361 height 21
type input "**********"
click at [567, 388] on button "Rename" at bounding box center [578, 390] width 73 height 26
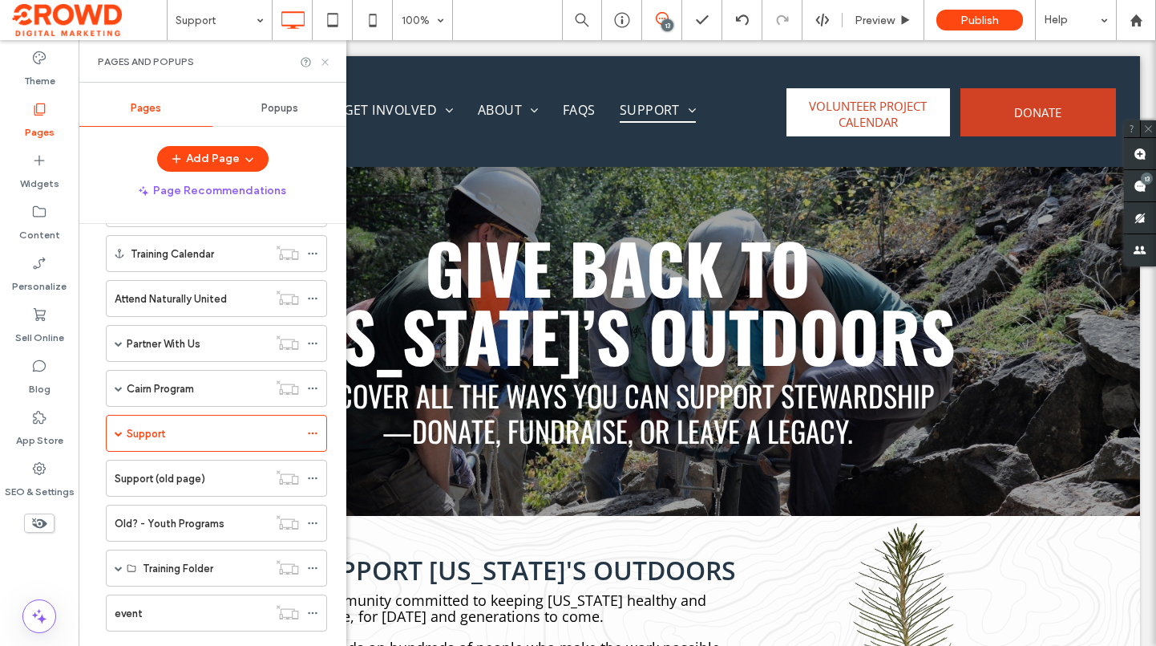
click at [330, 62] on icon at bounding box center [325, 62] width 12 height 12
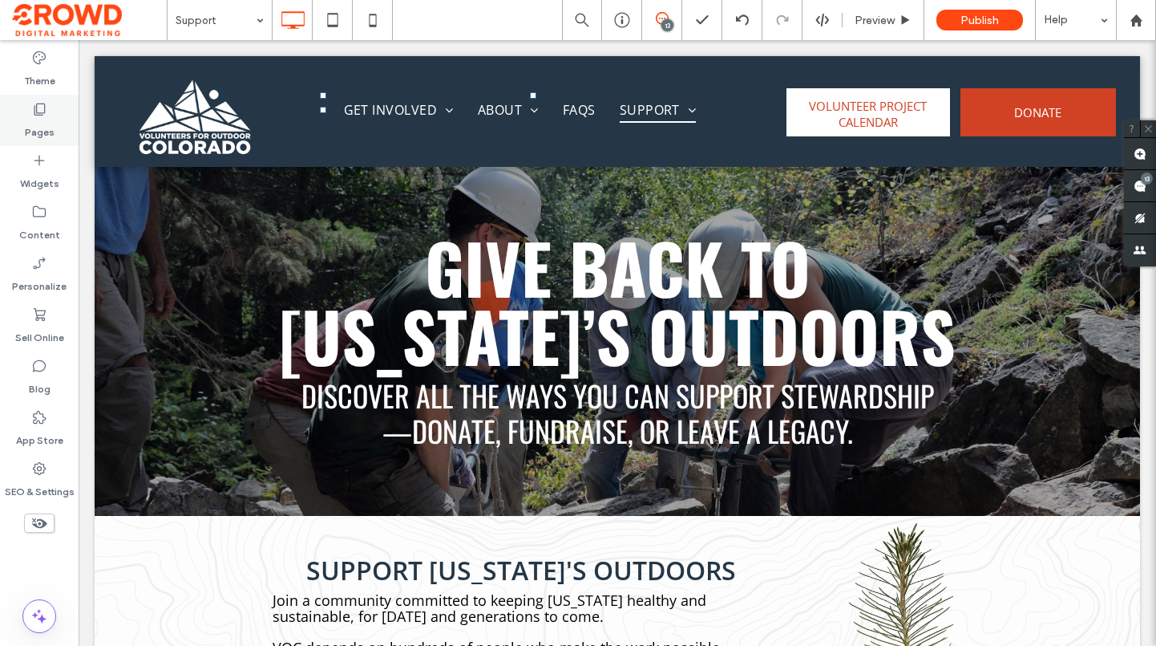
click at [61, 124] on div "Pages" at bounding box center [39, 120] width 79 height 51
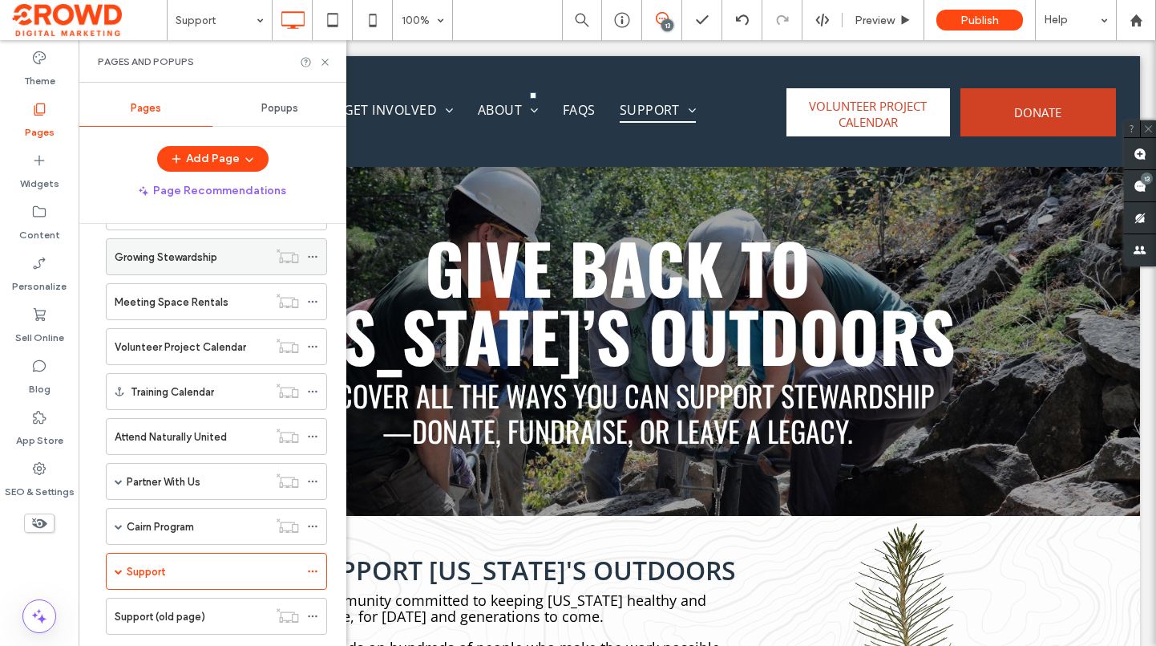
scroll to position [401, 0]
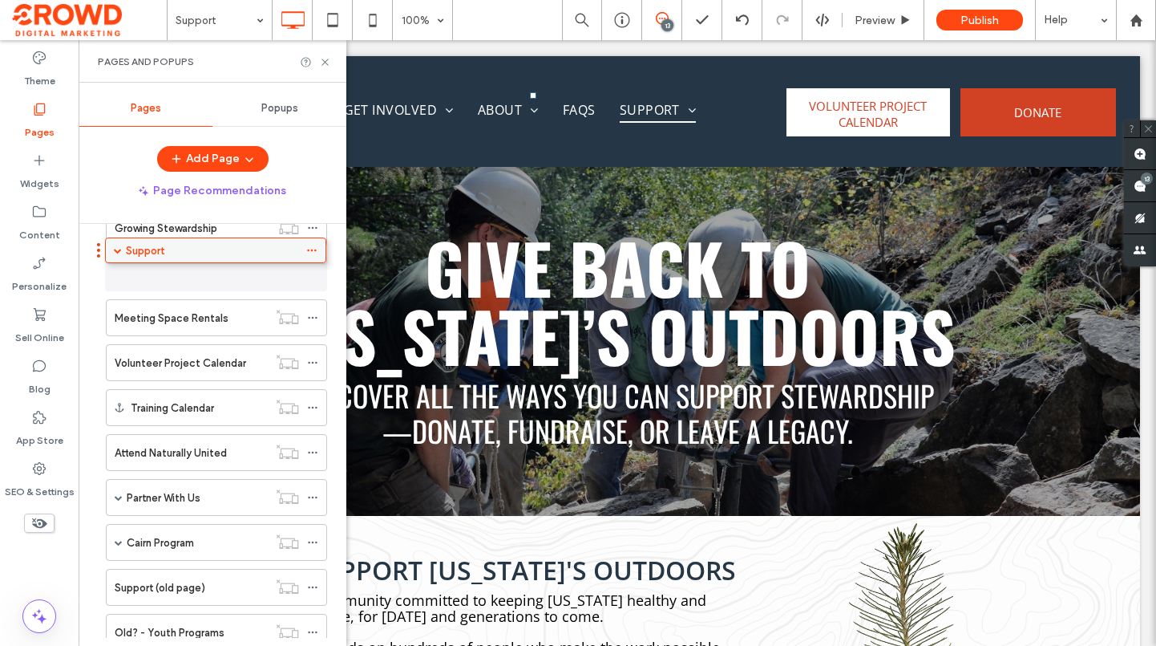
drag, startPoint x: 202, startPoint y: 542, endPoint x: 201, endPoint y: 256, distance: 286.3
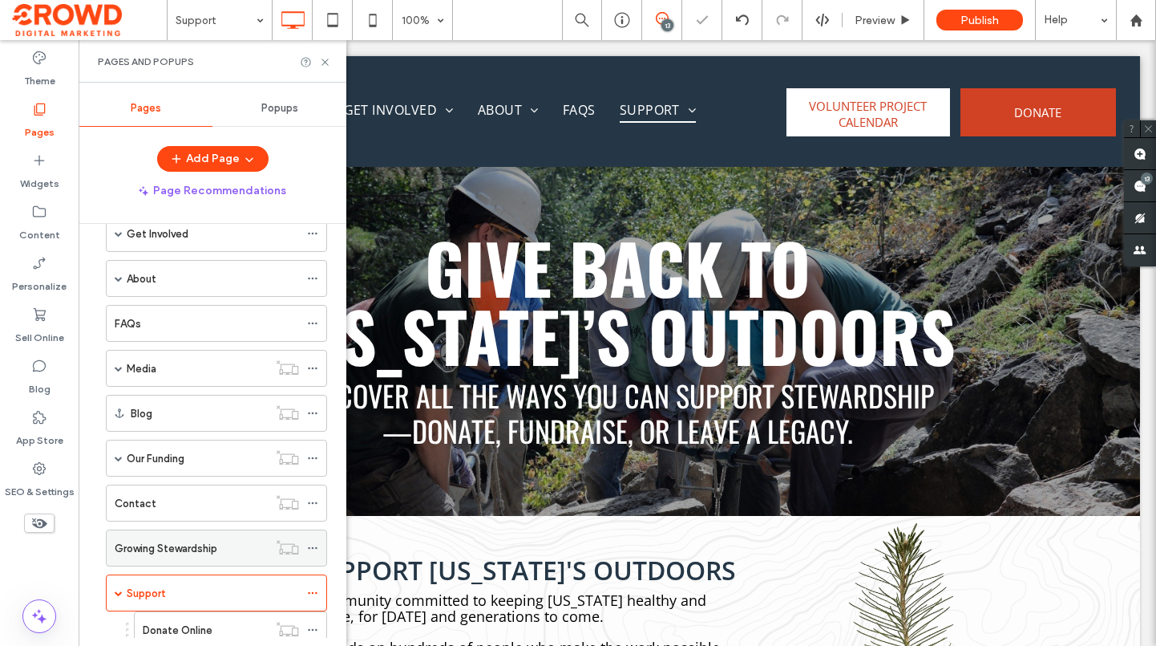
scroll to position [80, 0]
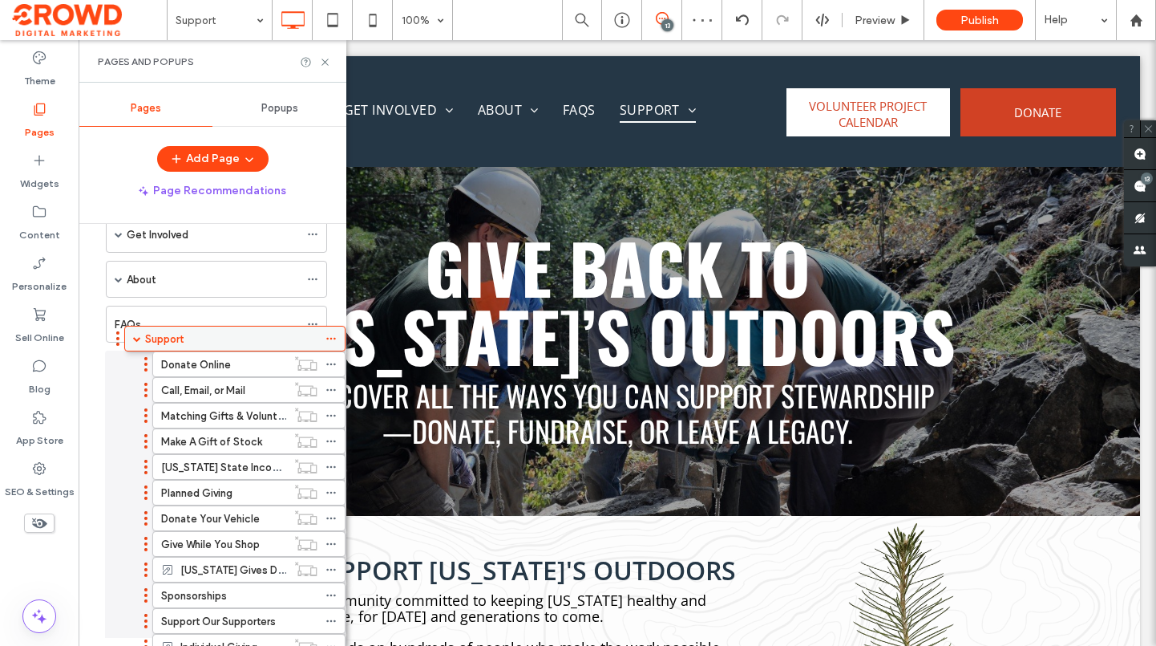
drag, startPoint x: 188, startPoint y: 583, endPoint x: 206, endPoint y: 334, distance: 250.1
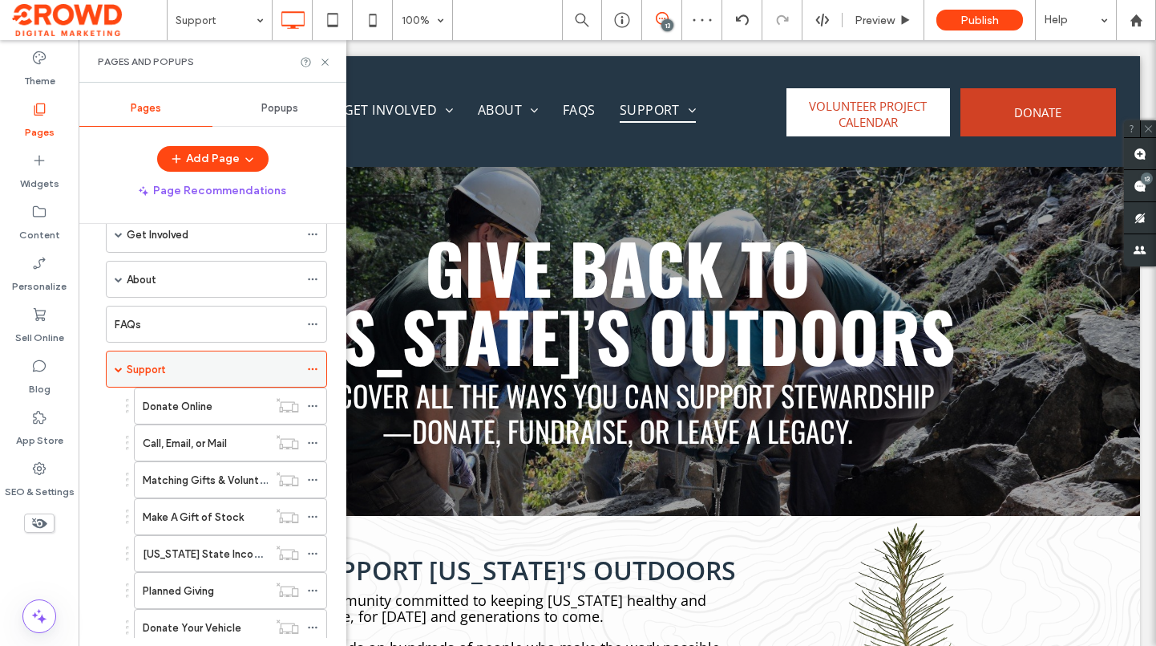
click at [119, 371] on span at bounding box center [119, 369] width 8 height 8
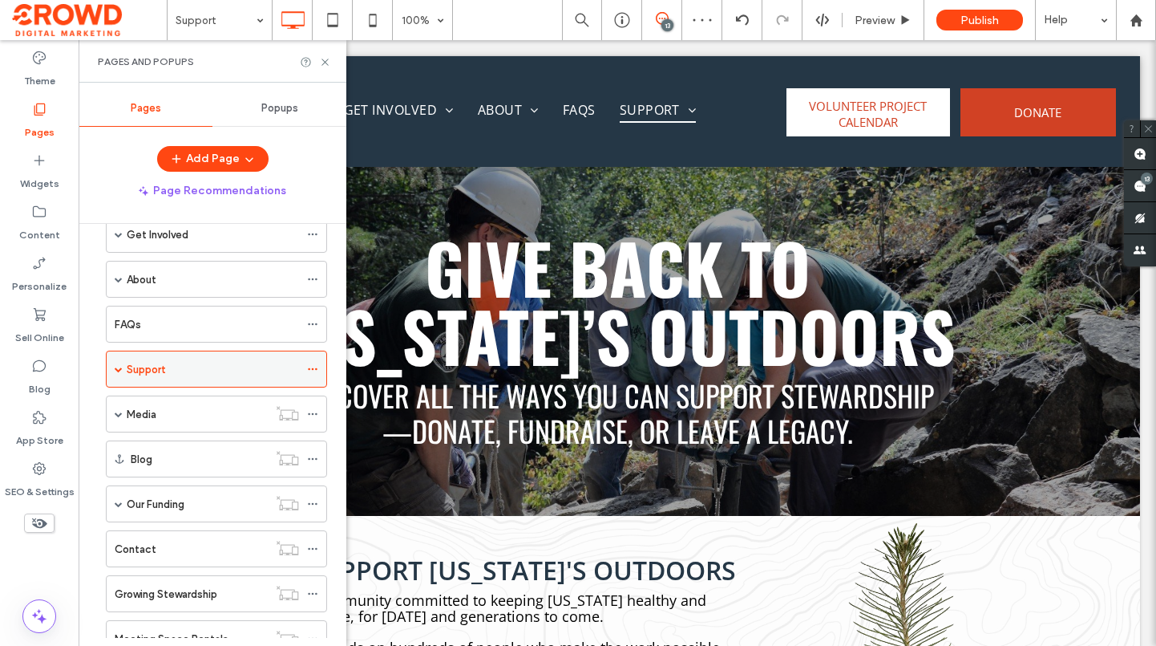
click at [168, 370] on div "Support" at bounding box center [213, 369] width 172 height 17
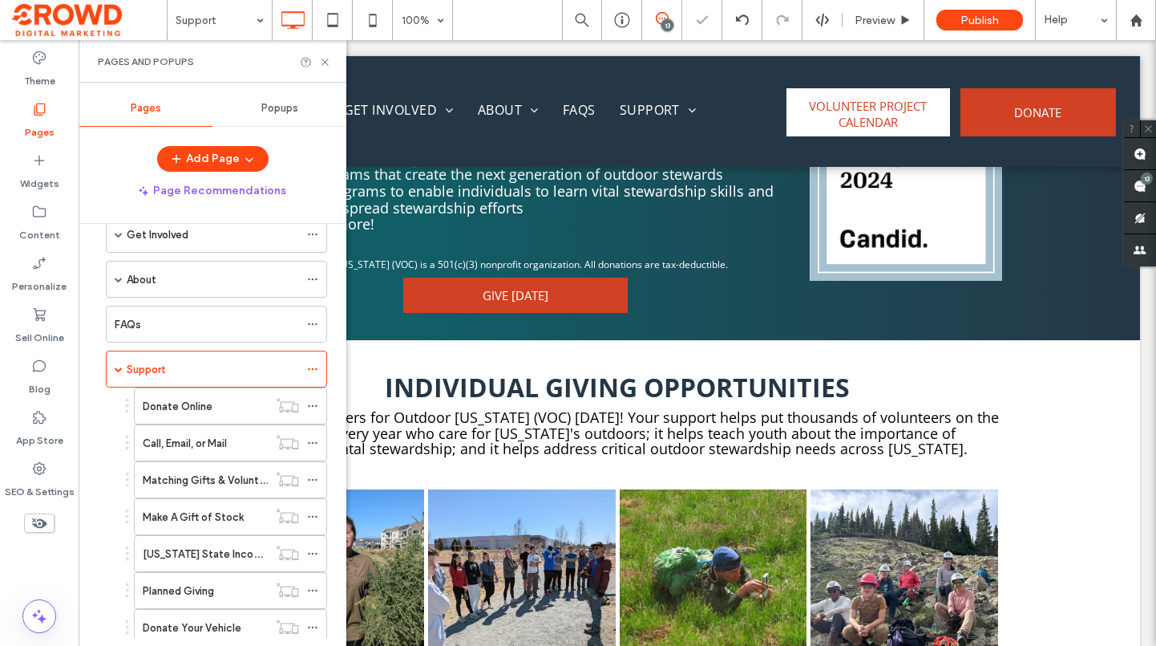
scroll to position [962, 0]
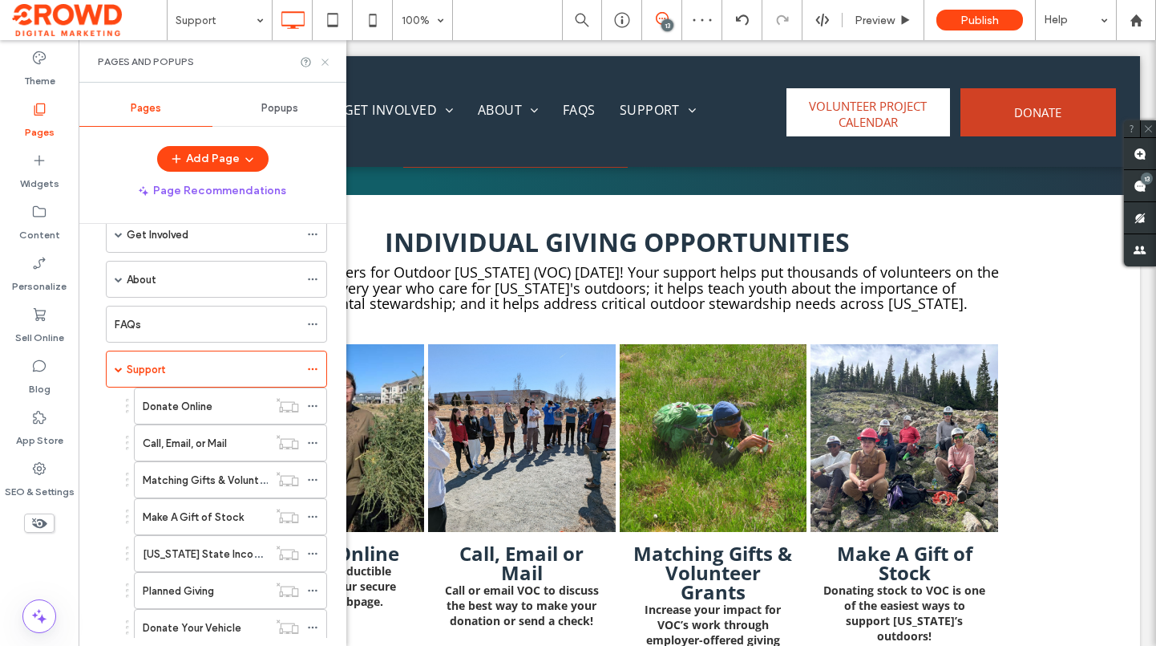
click at [326, 61] on use at bounding box center [325, 62] width 6 height 6
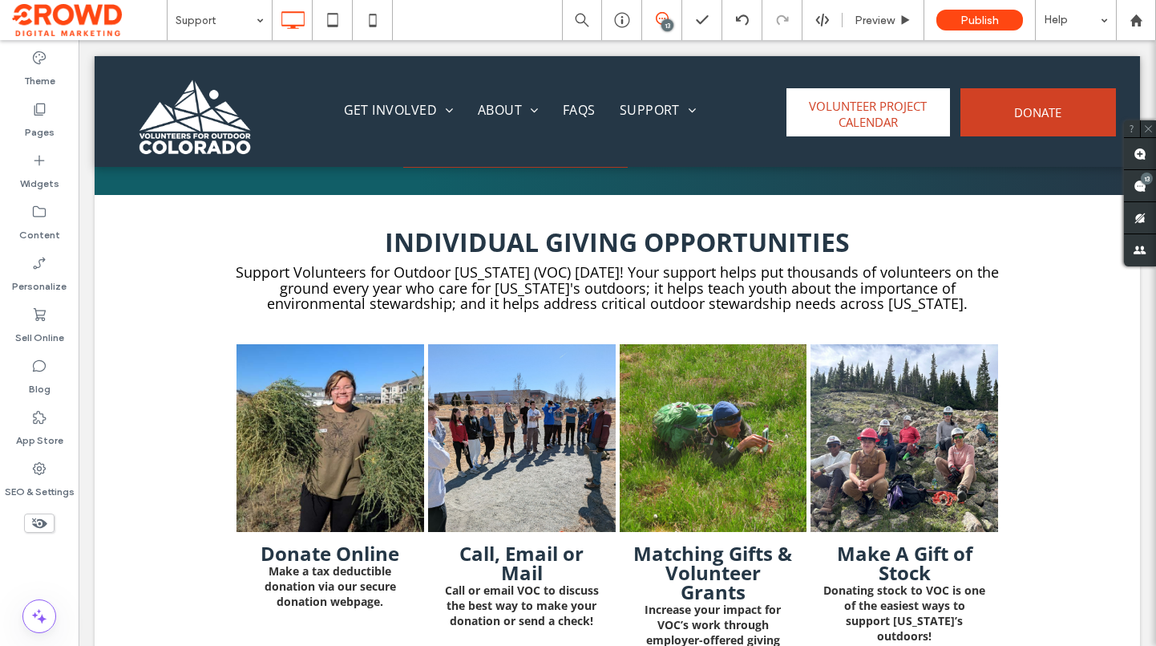
click at [99, 21] on span at bounding box center [89, 20] width 155 height 32
